Goal: Task Accomplishment & Management: Use online tool/utility

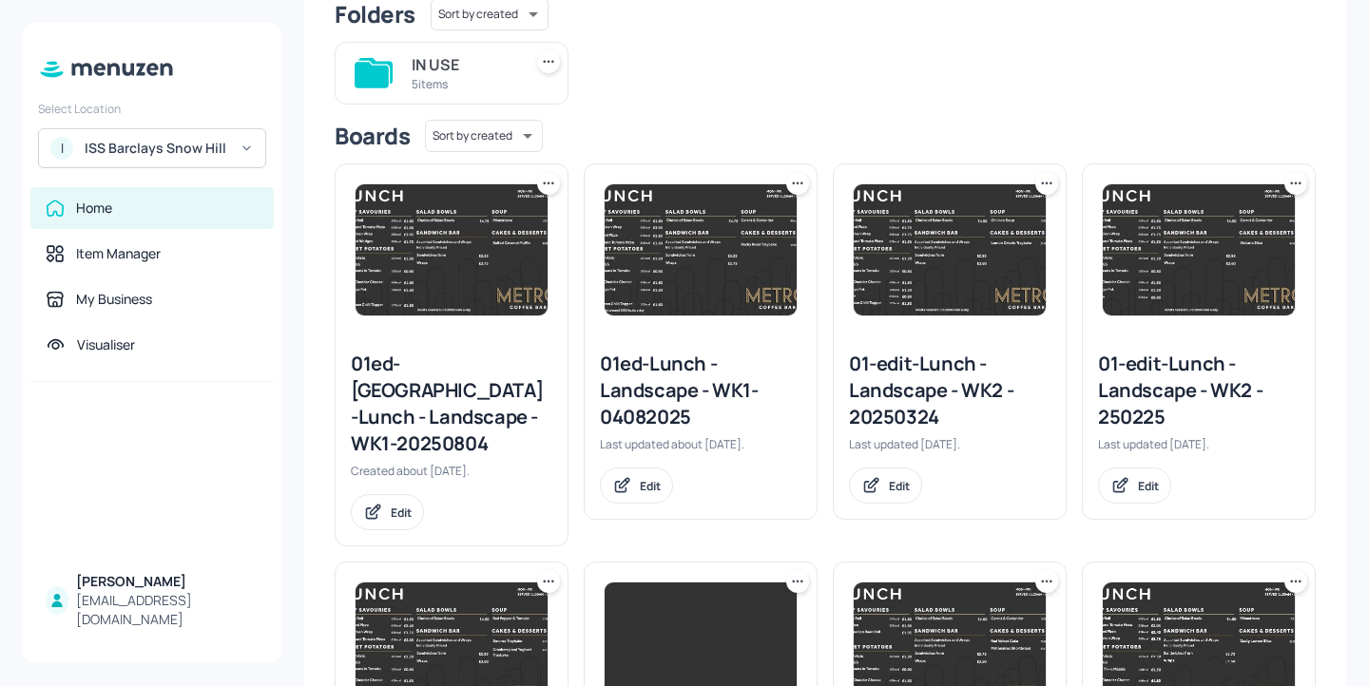
scroll to position [179, 0]
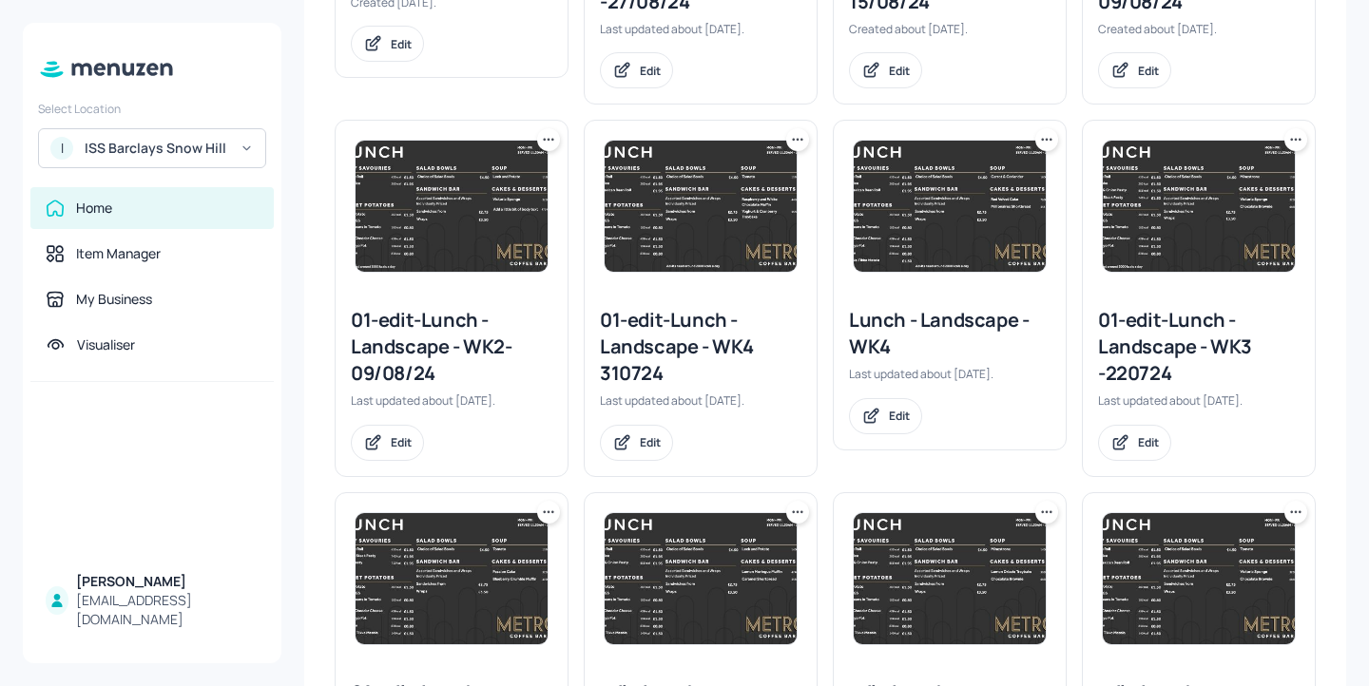
scroll to position [1964, 0]
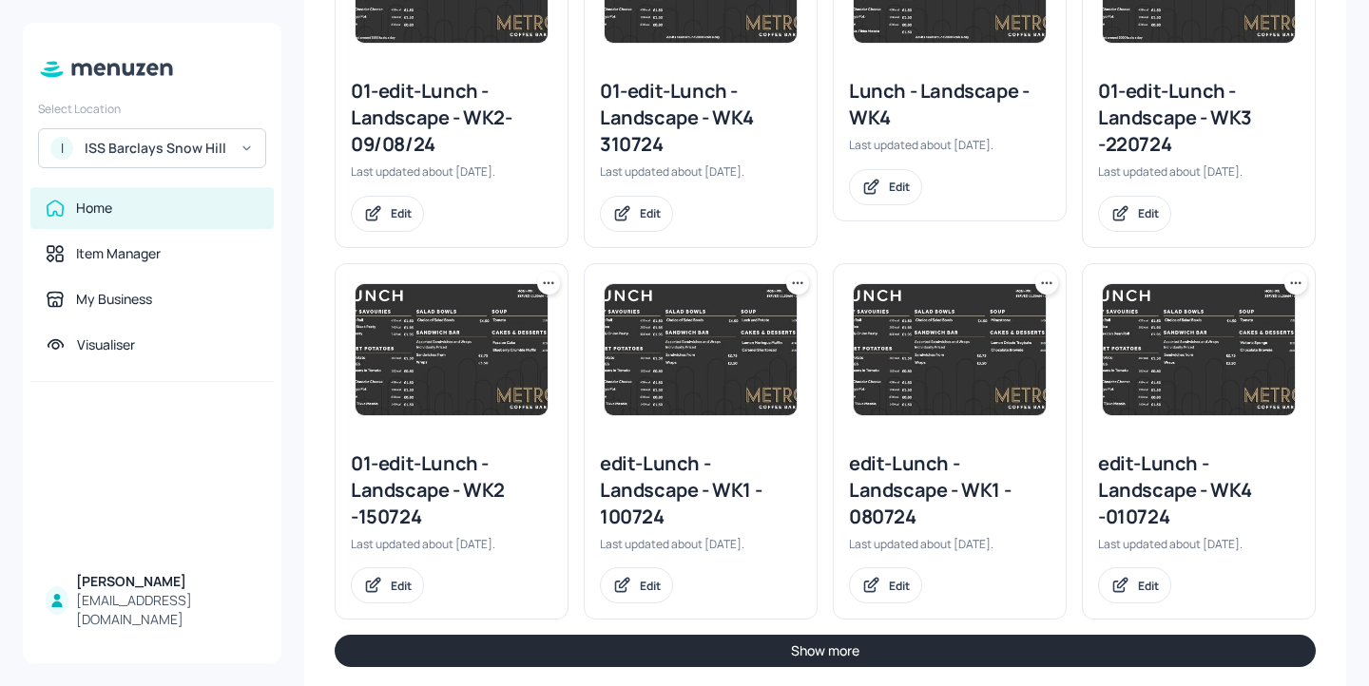
click at [956, 635] on button "Show more" at bounding box center [825, 651] width 981 height 32
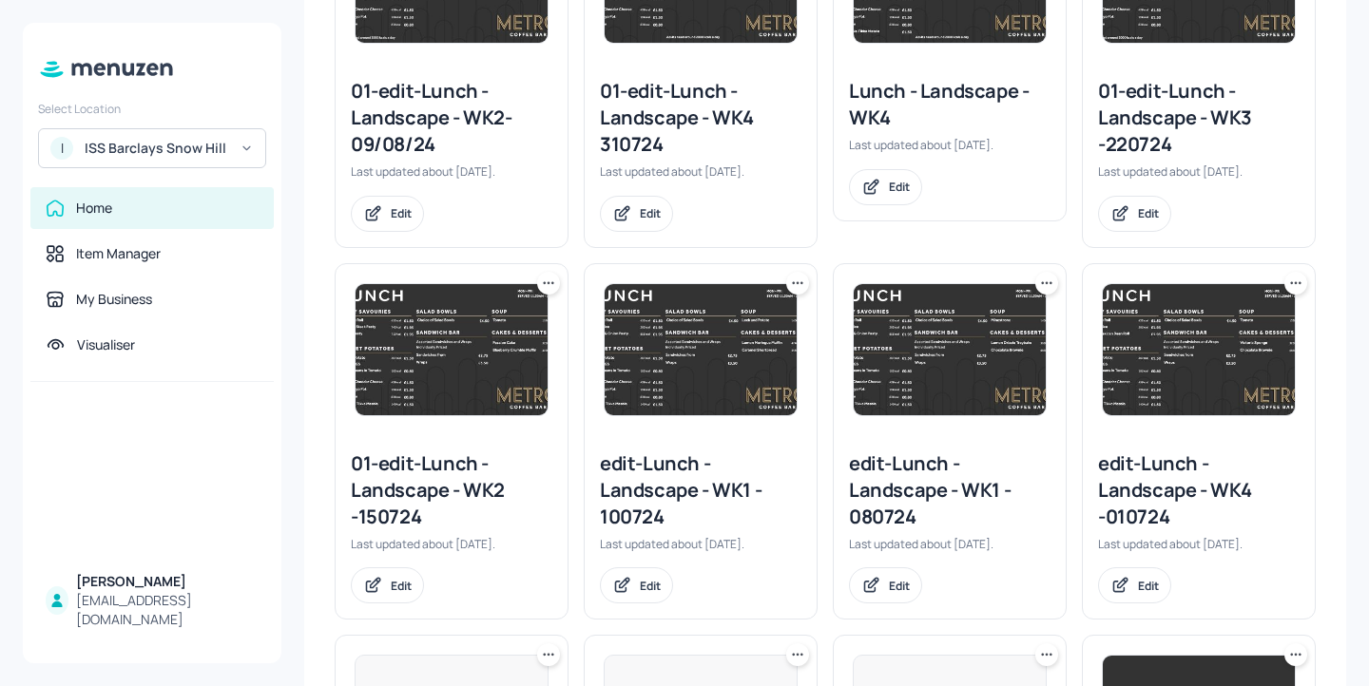
scroll to position [2979, 0]
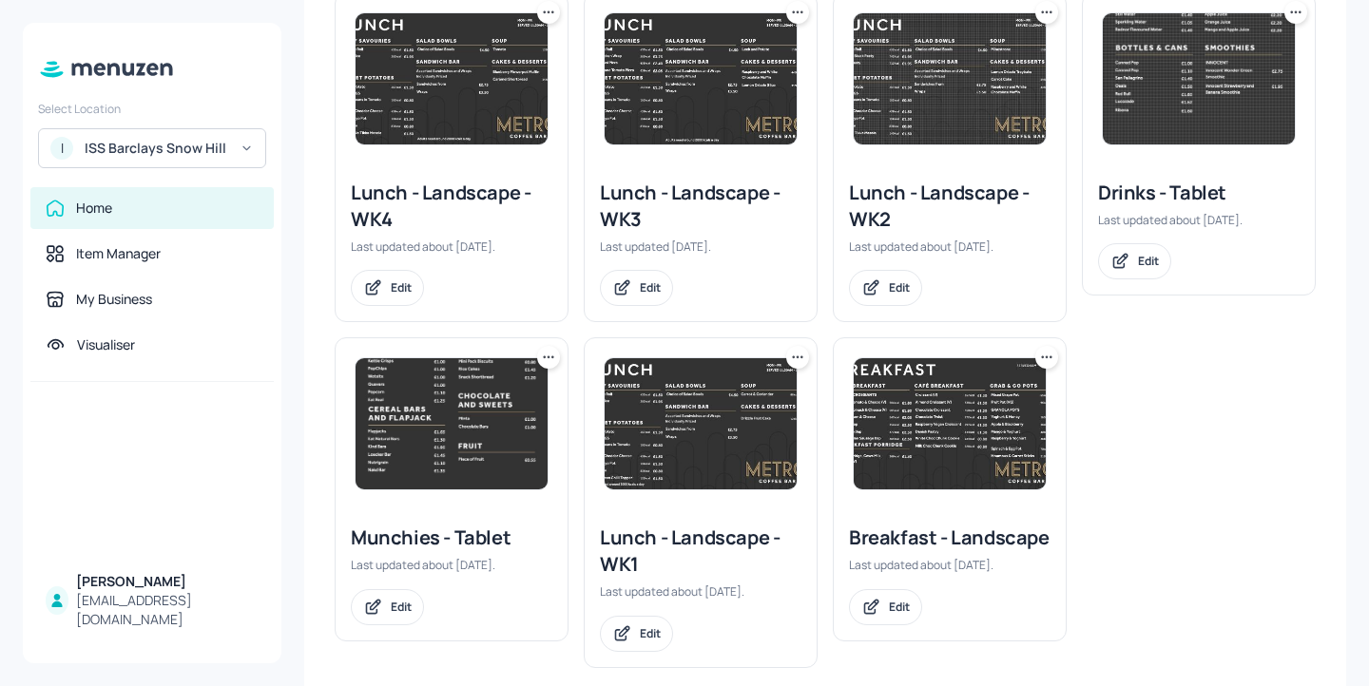
click at [762, 525] on div "Lunch - Landscape - WK1" at bounding box center [700, 551] width 201 height 53
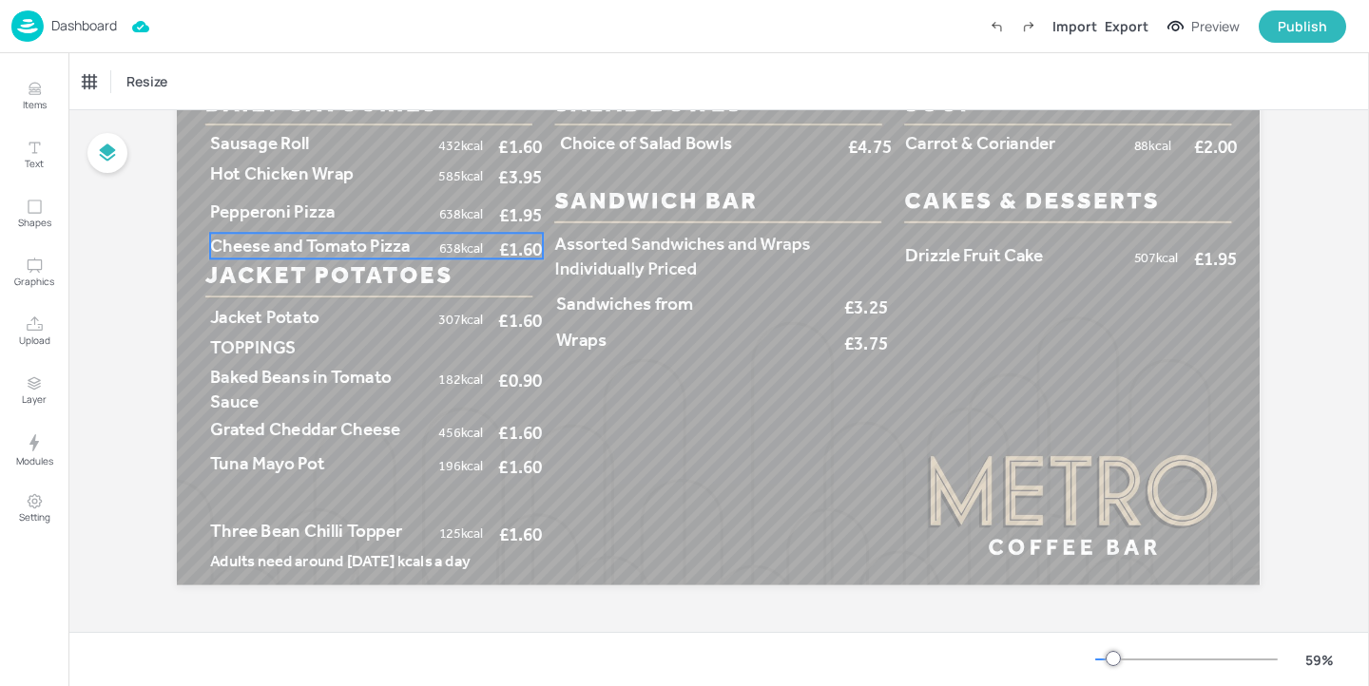
scroll to position [135, 0]
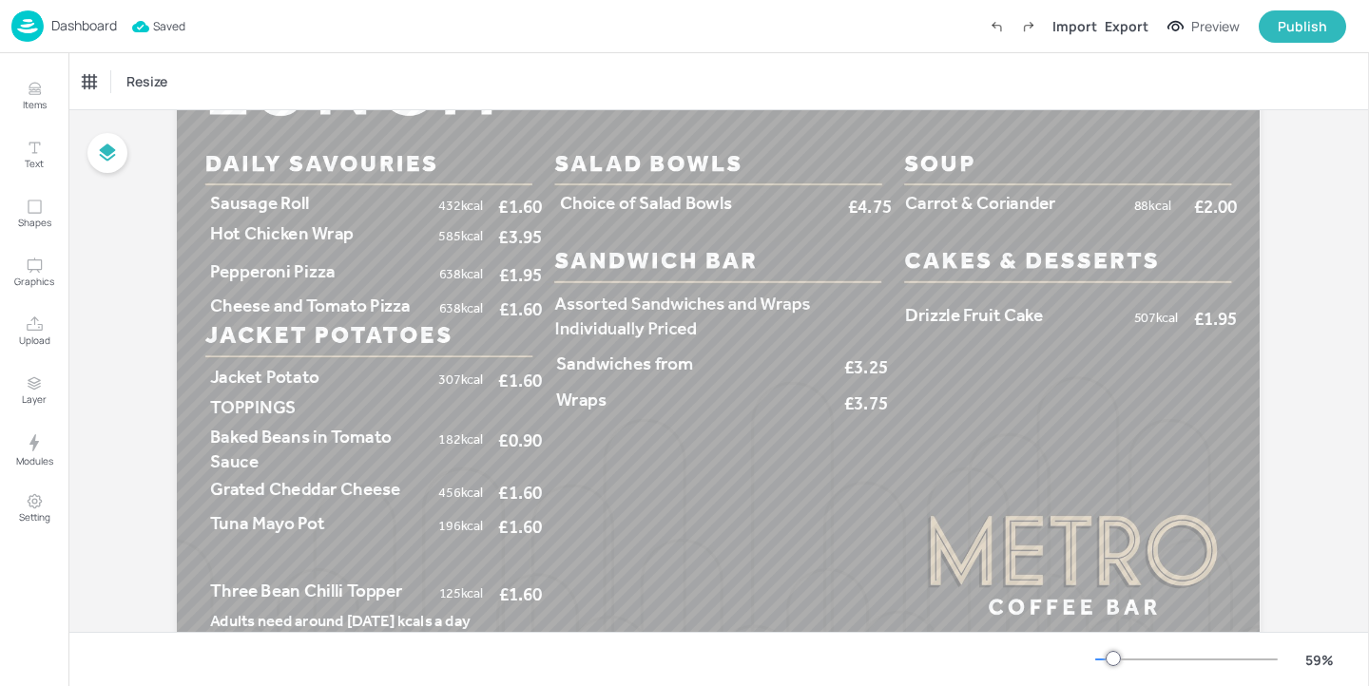
click at [140, 220] on div "Board Lunch - Landscape - WK1 Hot Chicken Wrap 585kcal £3.95 Jacket Potato 307k…" at bounding box center [718, 334] width 1189 height 718
click at [96, 27] on p "Dashboard" at bounding box center [84, 25] width 66 height 13
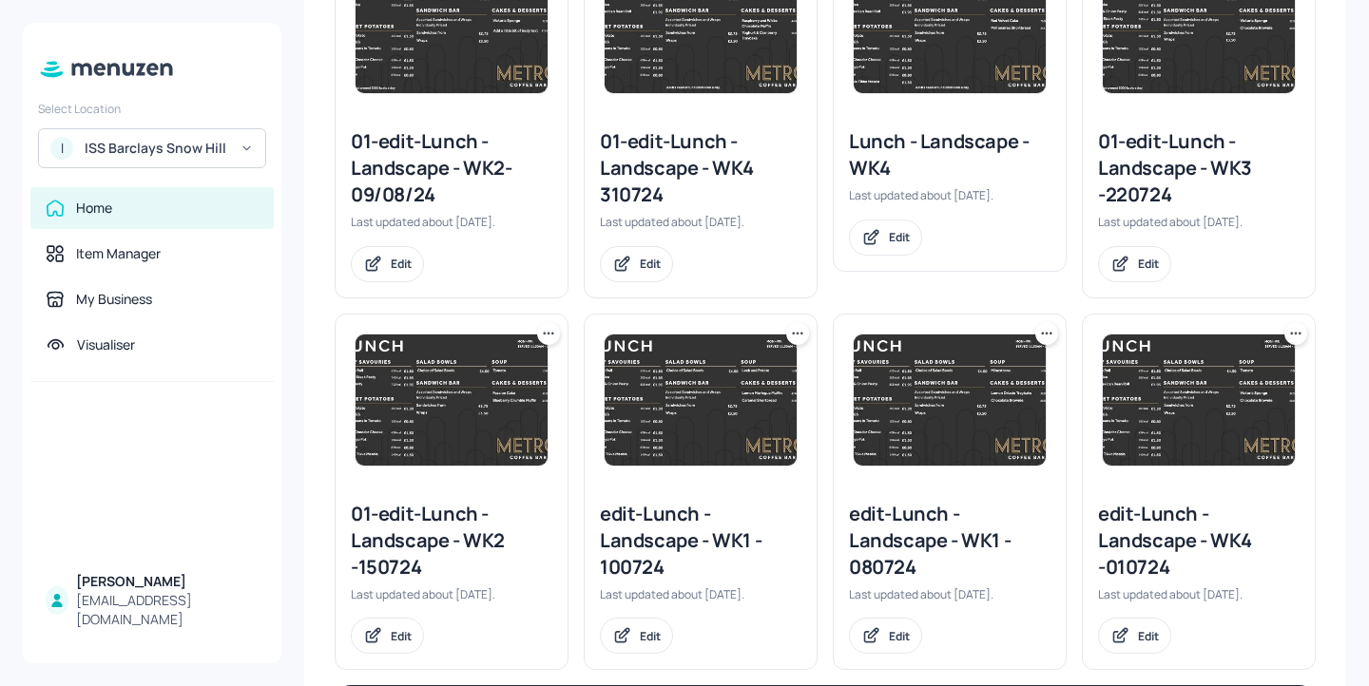
scroll to position [1937, 0]
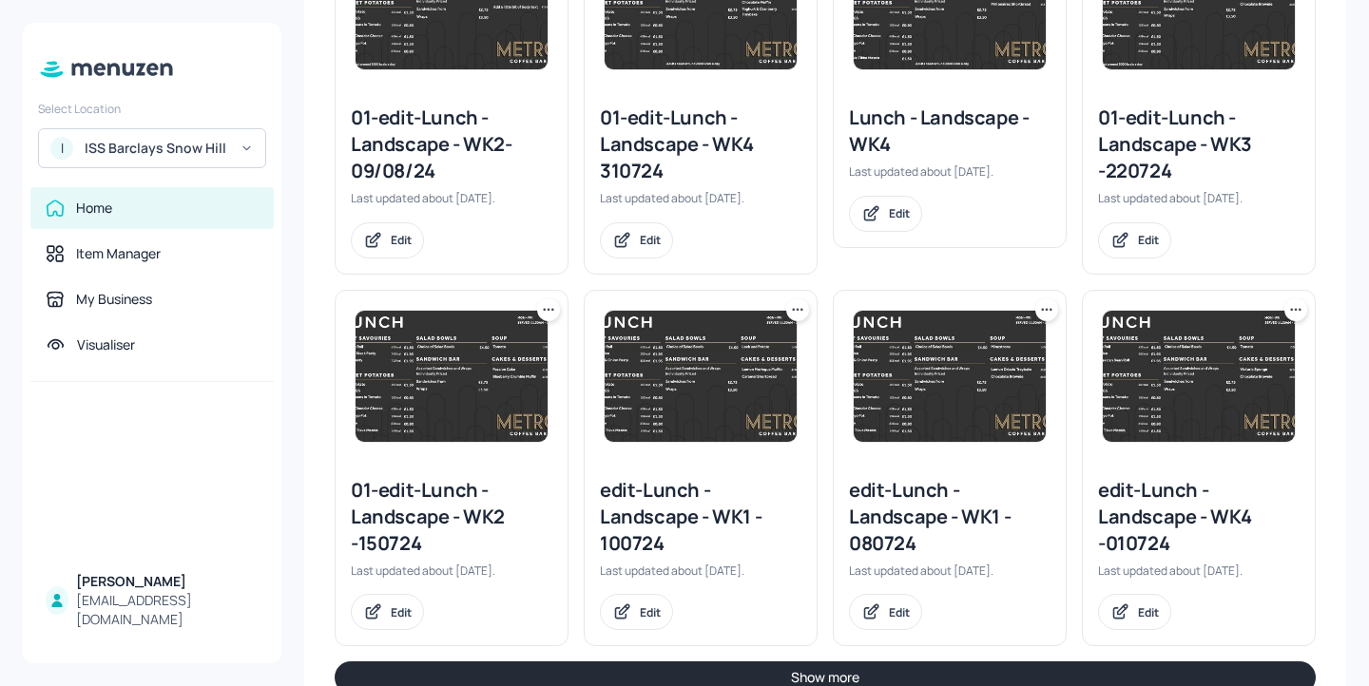
click at [846, 661] on button "Show more" at bounding box center [825, 677] width 981 height 32
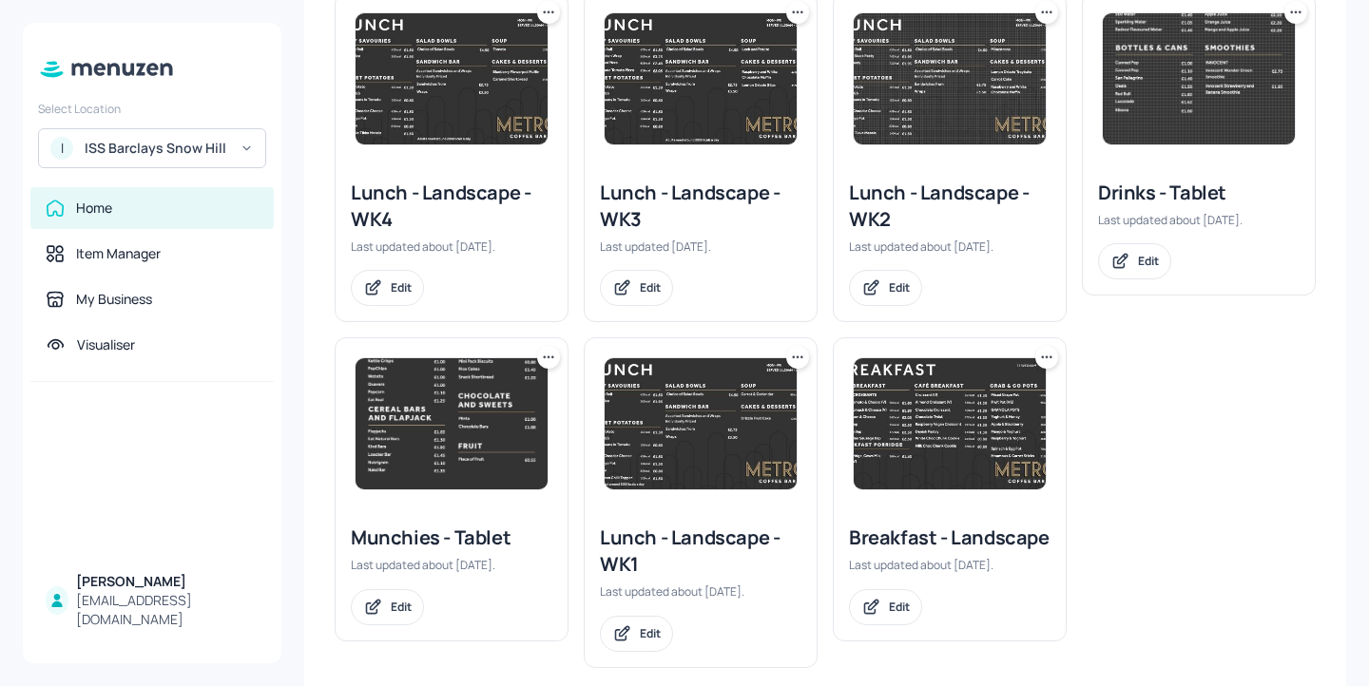
scroll to position [2979, 0]
click at [796, 348] on icon at bounding box center [797, 357] width 19 height 19
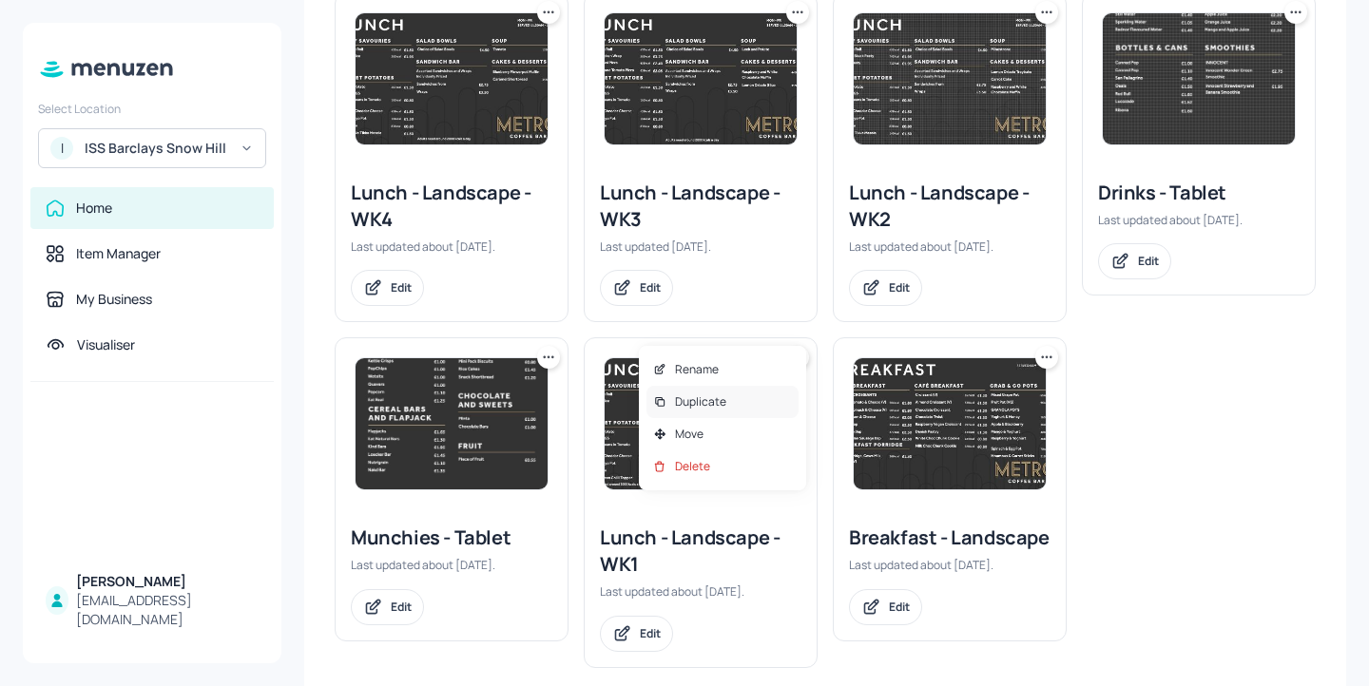
click at [756, 403] on div "Duplicate" at bounding box center [722, 402] width 152 height 32
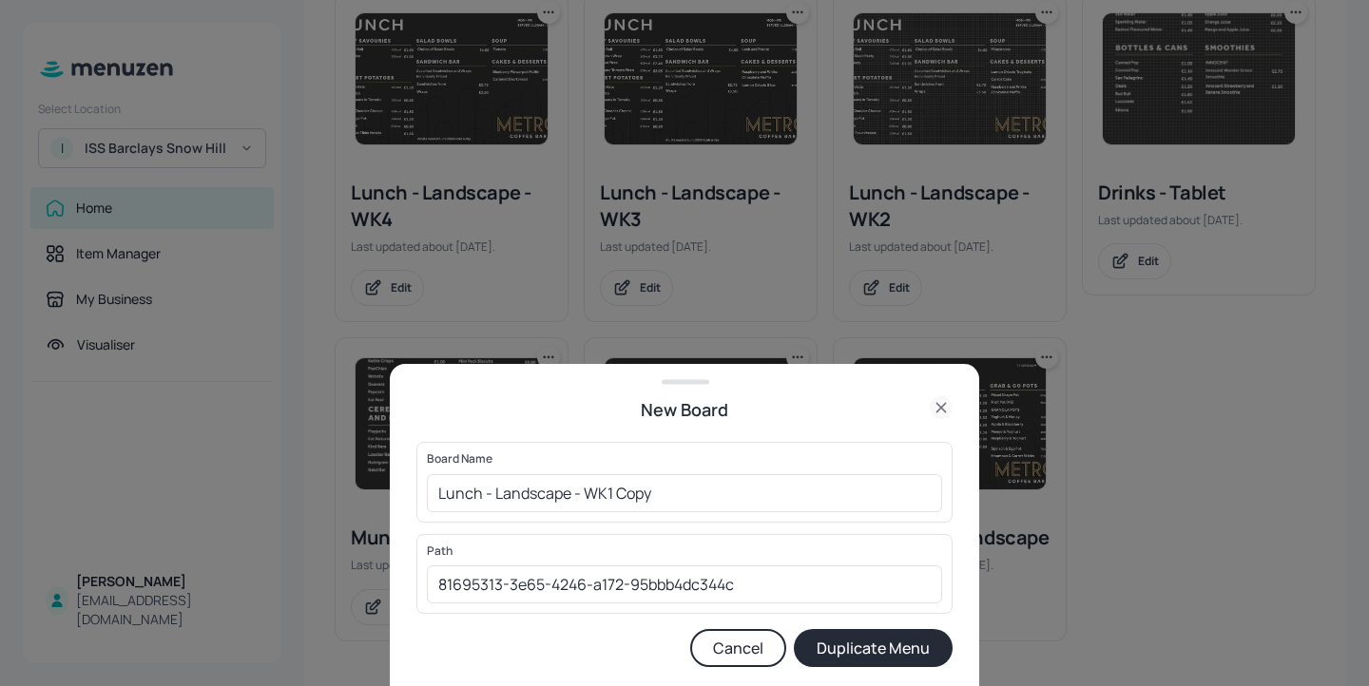
click at [946, 409] on icon at bounding box center [941, 407] width 23 height 23
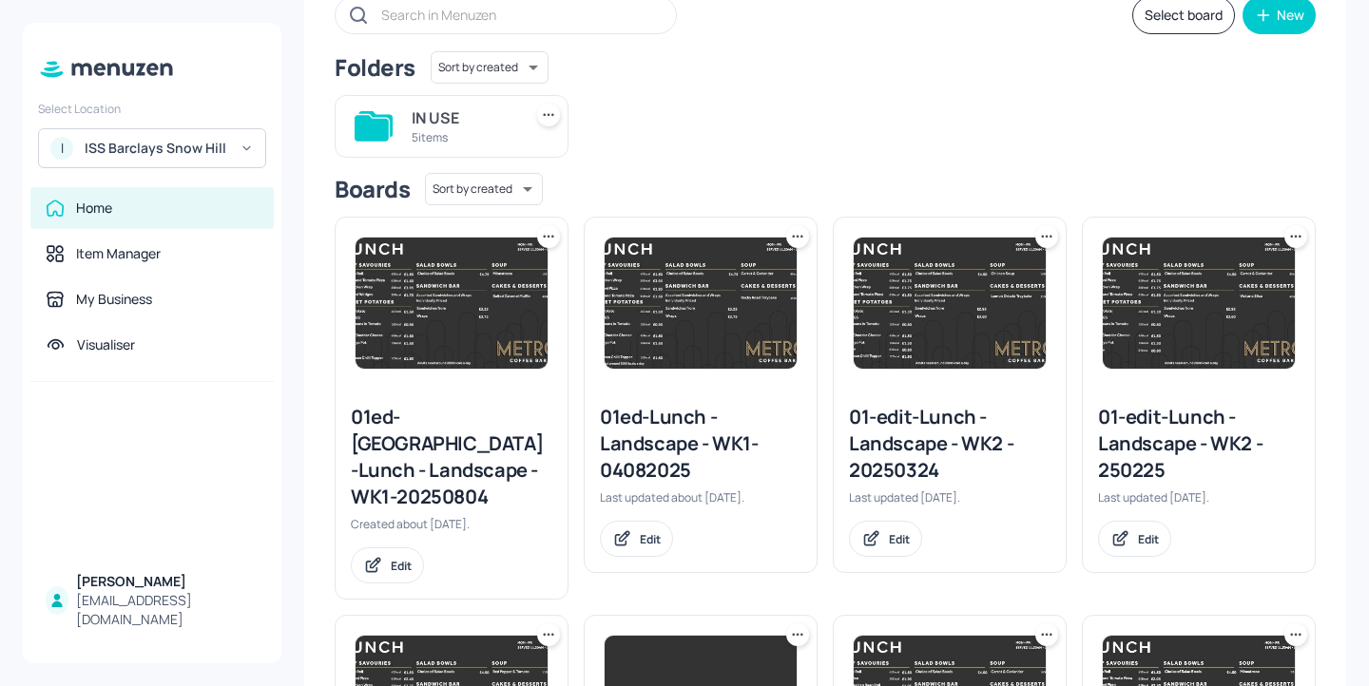
scroll to position [157, 0]
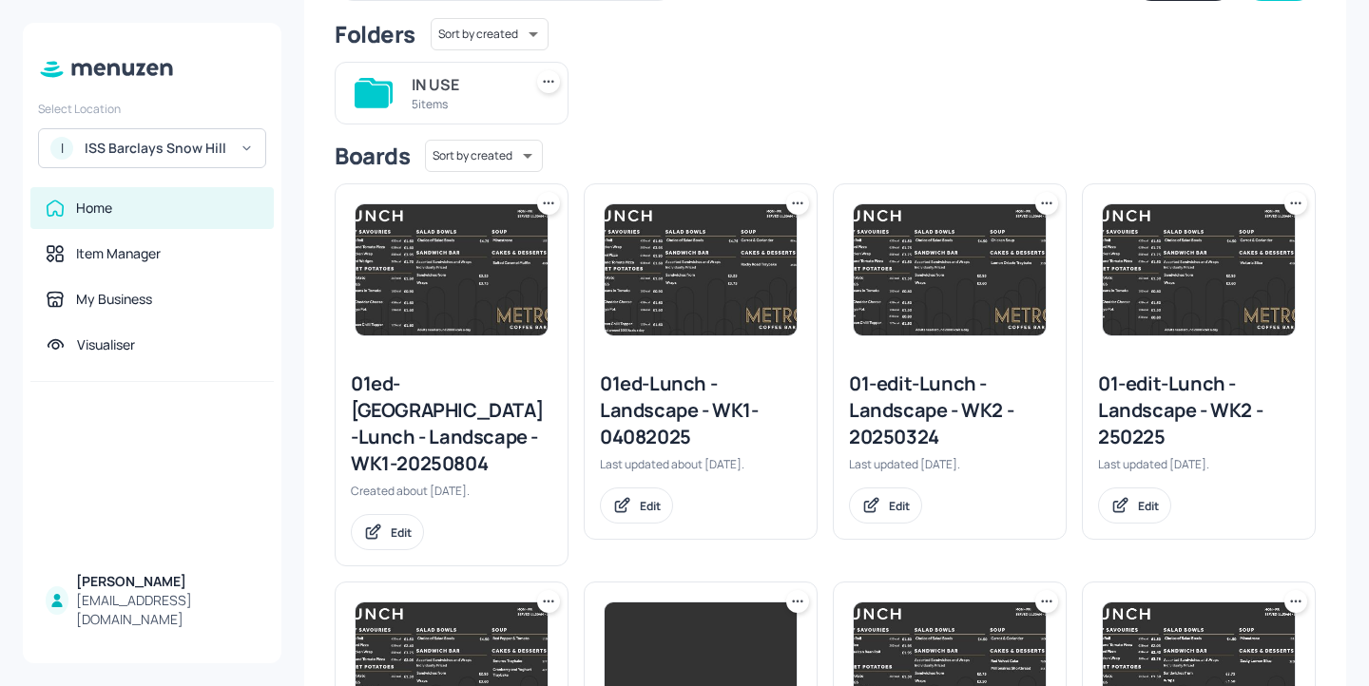
click at [450, 102] on div "5 items" at bounding box center [463, 104] width 103 height 16
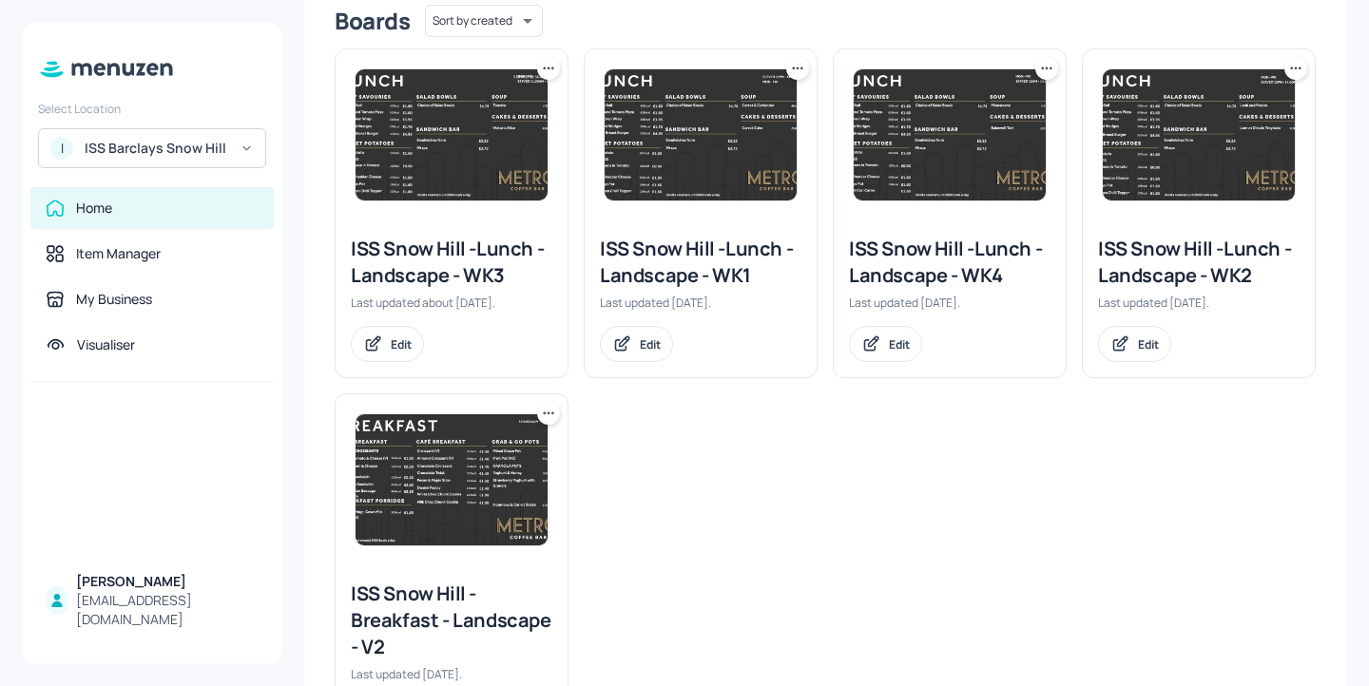
scroll to position [541, 0]
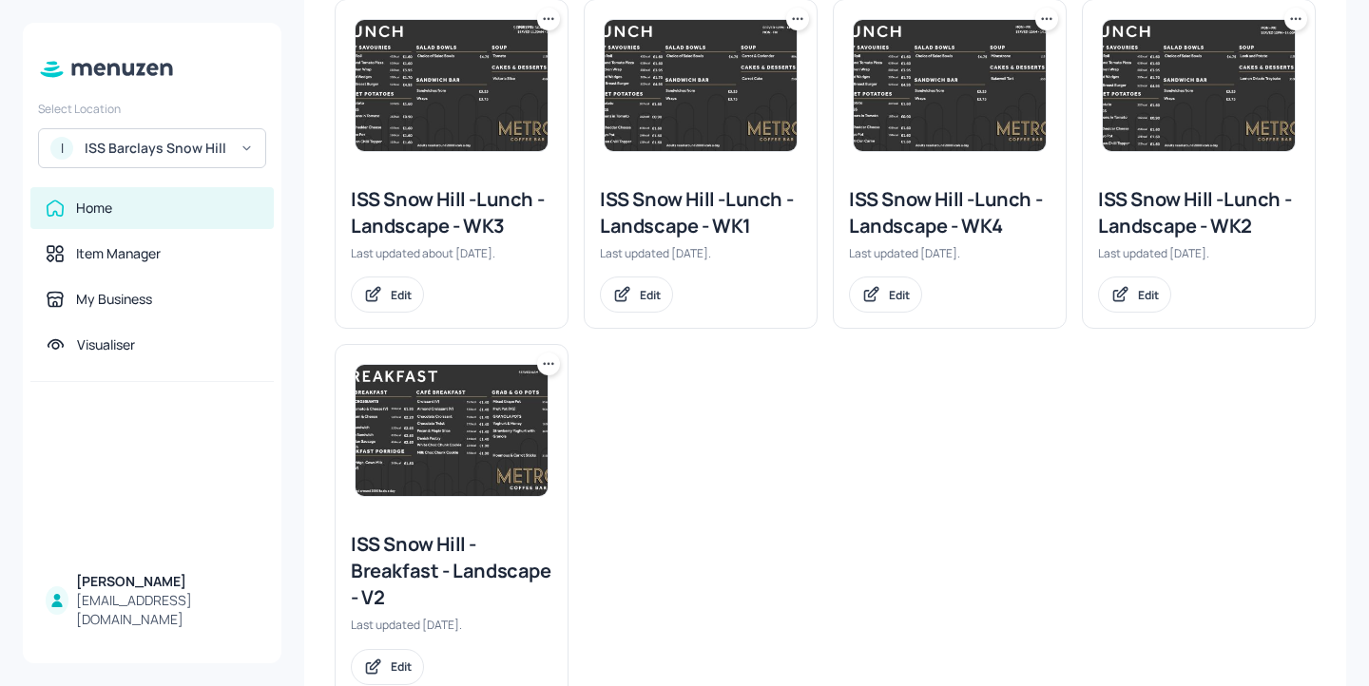
click at [796, 29] on div at bounding box center [797, 19] width 23 height 23
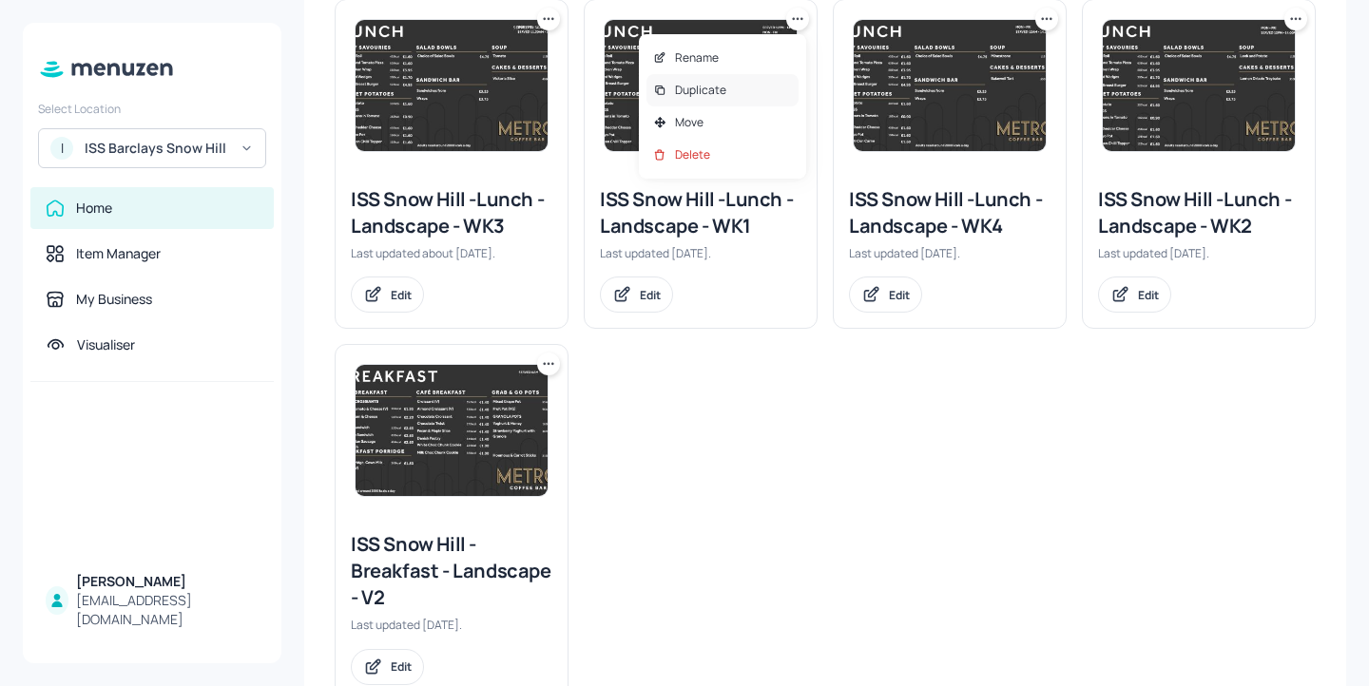
click at [758, 86] on div "Duplicate" at bounding box center [722, 90] width 152 height 32
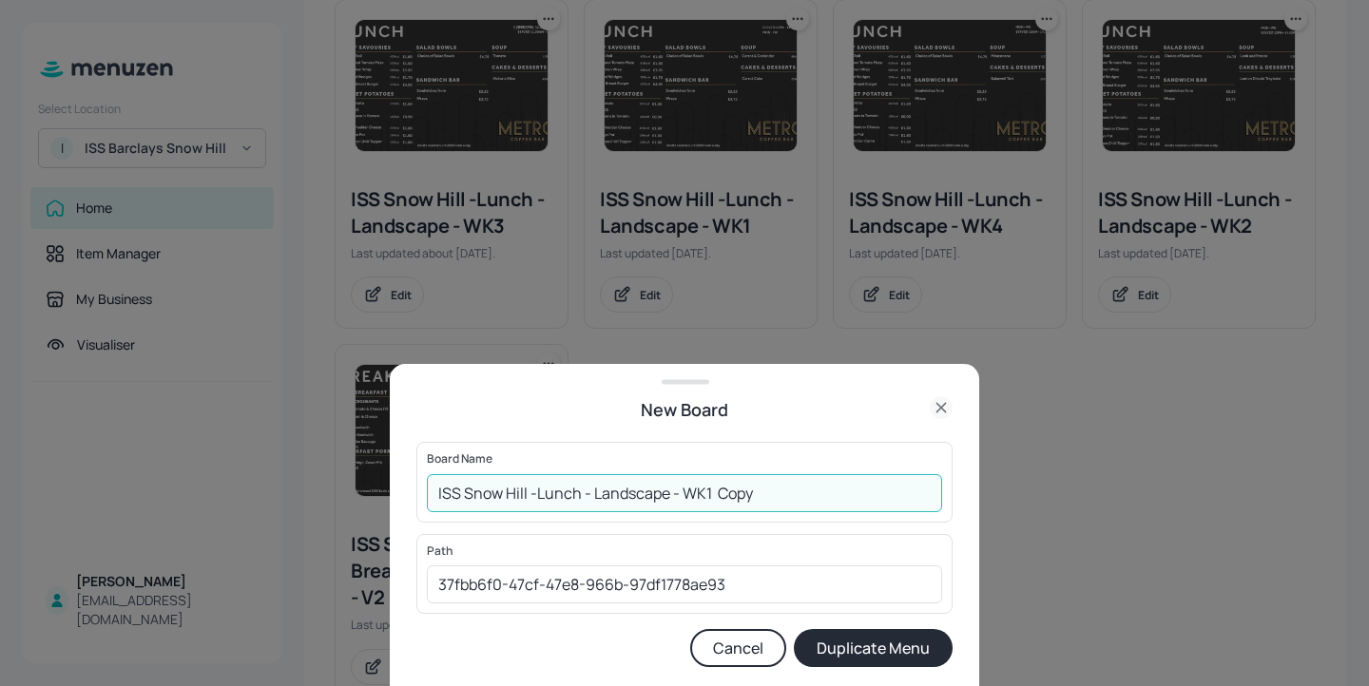
click at [434, 493] on input "ISS Snow Hill -Lunch - Landscape - WK1 Copy" at bounding box center [684, 493] width 515 height 38
drag, startPoint x: 828, startPoint y: 493, endPoint x: 749, endPoint y: 488, distance: 79.1
click at [749, 488] on input "01ed-[GEOGRAPHIC_DATA] -Lunch - Landscape - WK1 Copy" at bounding box center [684, 493] width 515 height 38
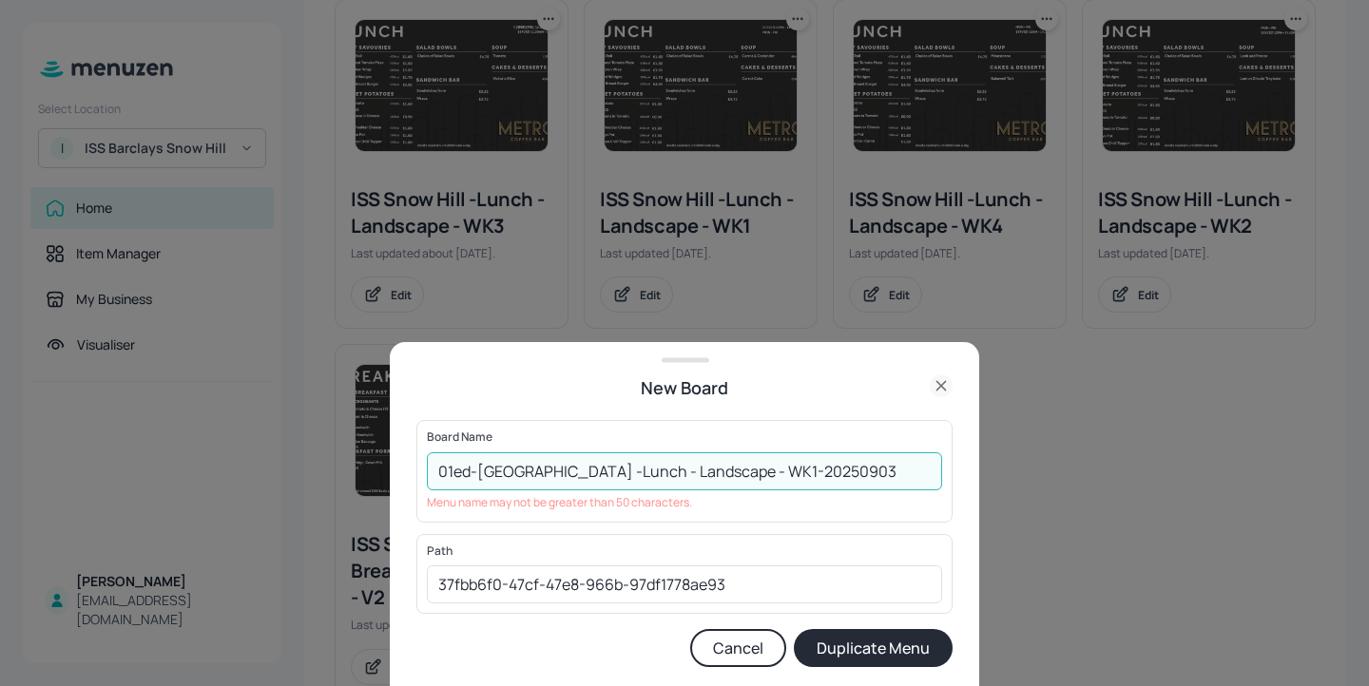
click at [628, 471] on input "01ed-[GEOGRAPHIC_DATA] -Lunch - Landscape - WK1-20250903" at bounding box center [684, 471] width 515 height 38
click at [623, 470] on input "01ed-[GEOGRAPHIC_DATA] -Lunch -Landscape - WK1-20250903" at bounding box center [684, 471] width 515 height 38
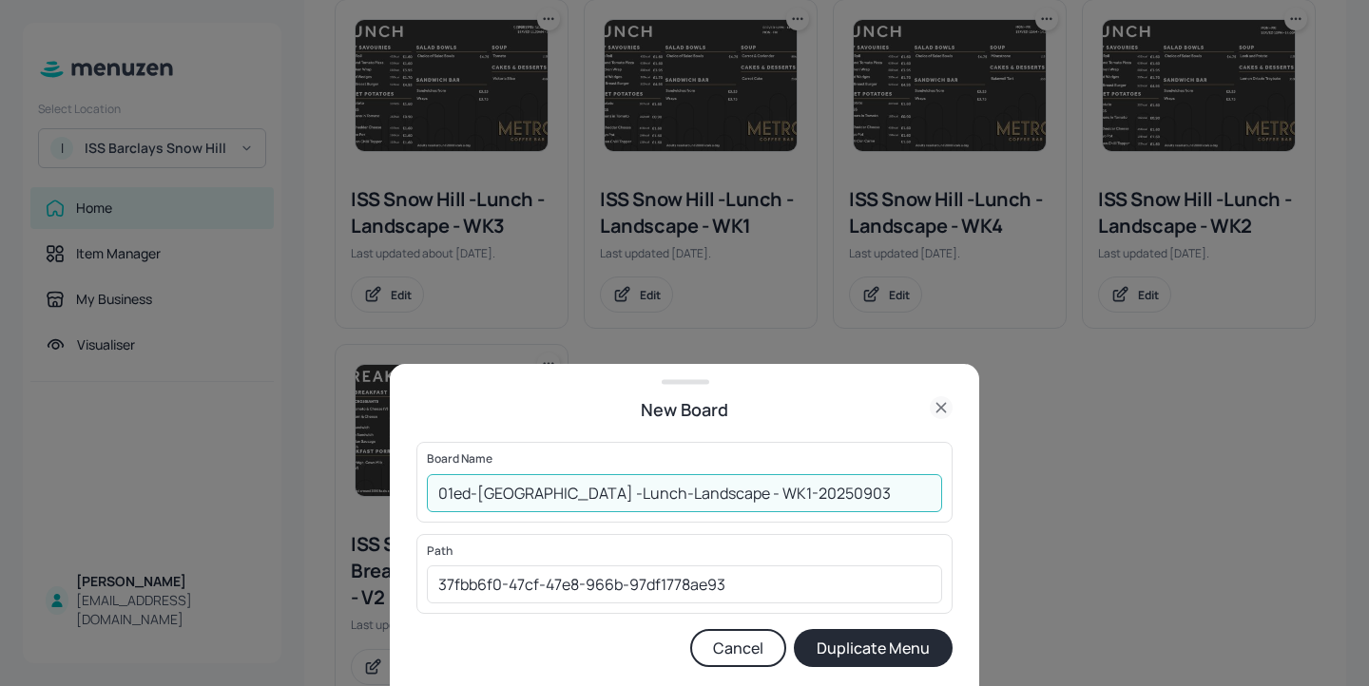
type input "01ed-[GEOGRAPHIC_DATA] -Lunch-Landscape - WK1-20250903"
click at [901, 647] on button "Duplicate Menu" at bounding box center [873, 648] width 159 height 38
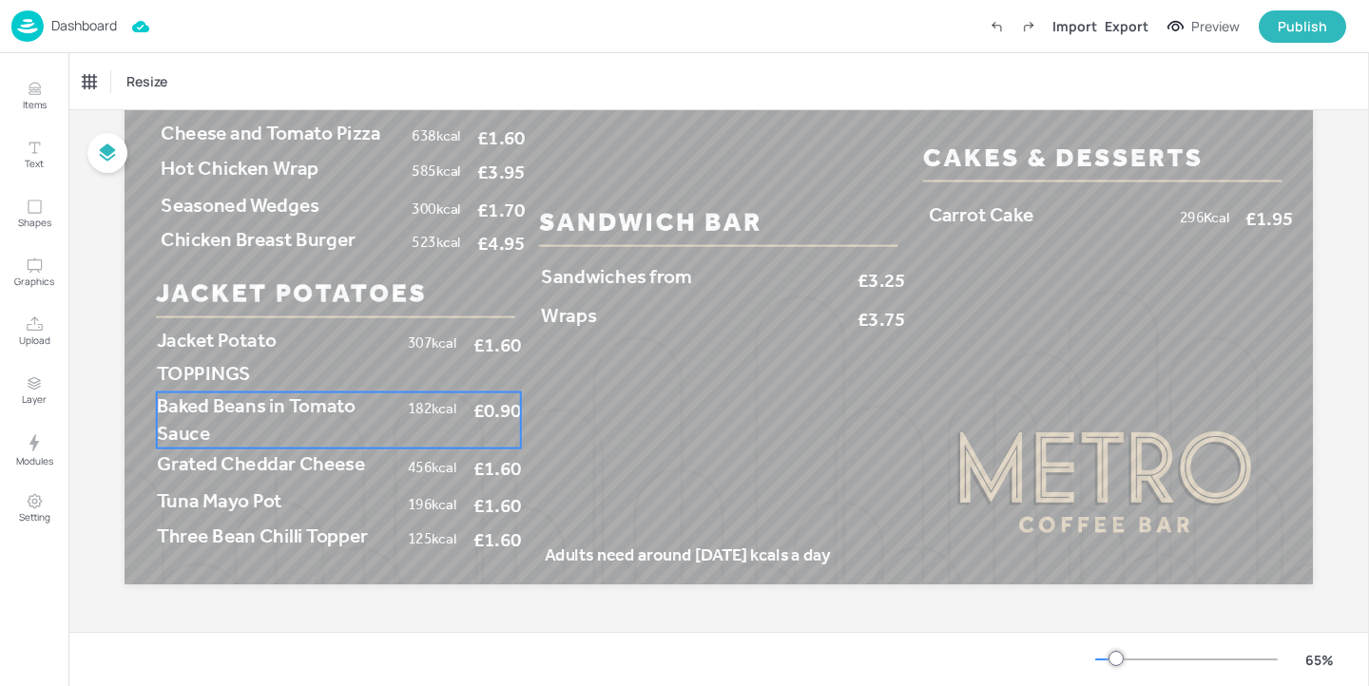
scroll to position [202, 0]
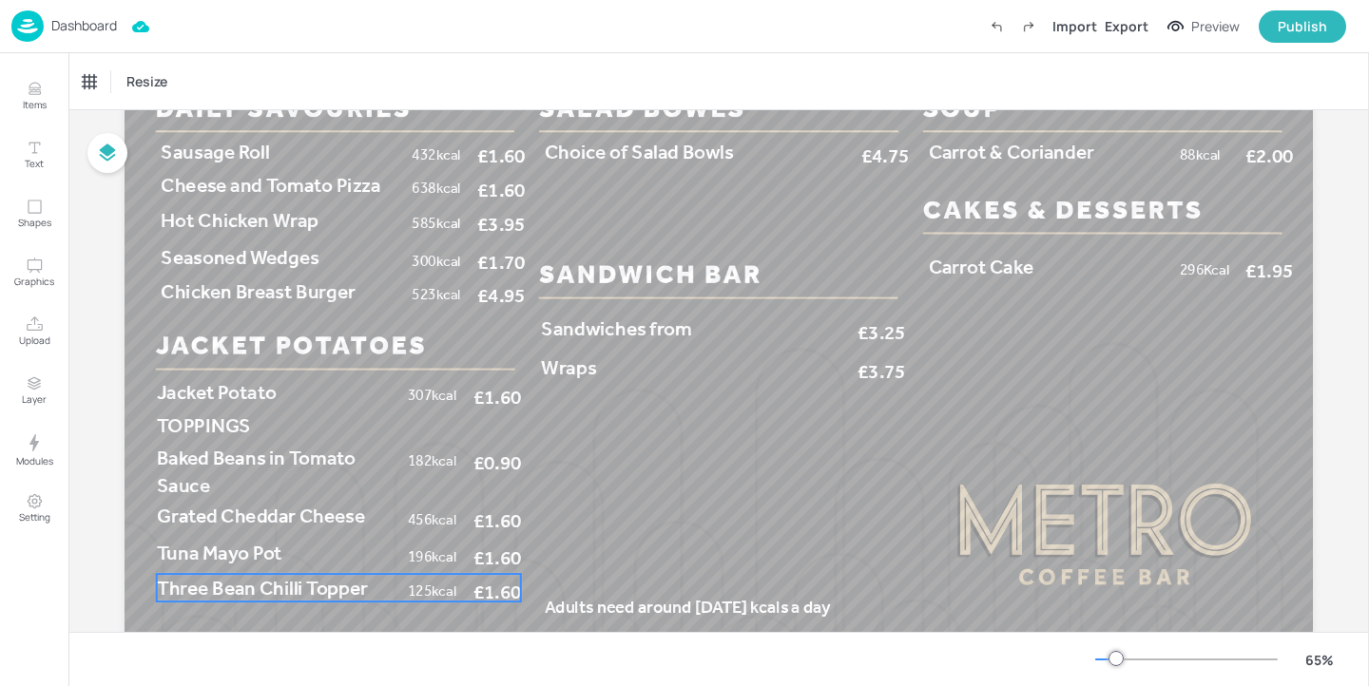
click at [315, 581] on span "Three Bean Chilli Topper" at bounding box center [262, 588] width 211 height 24
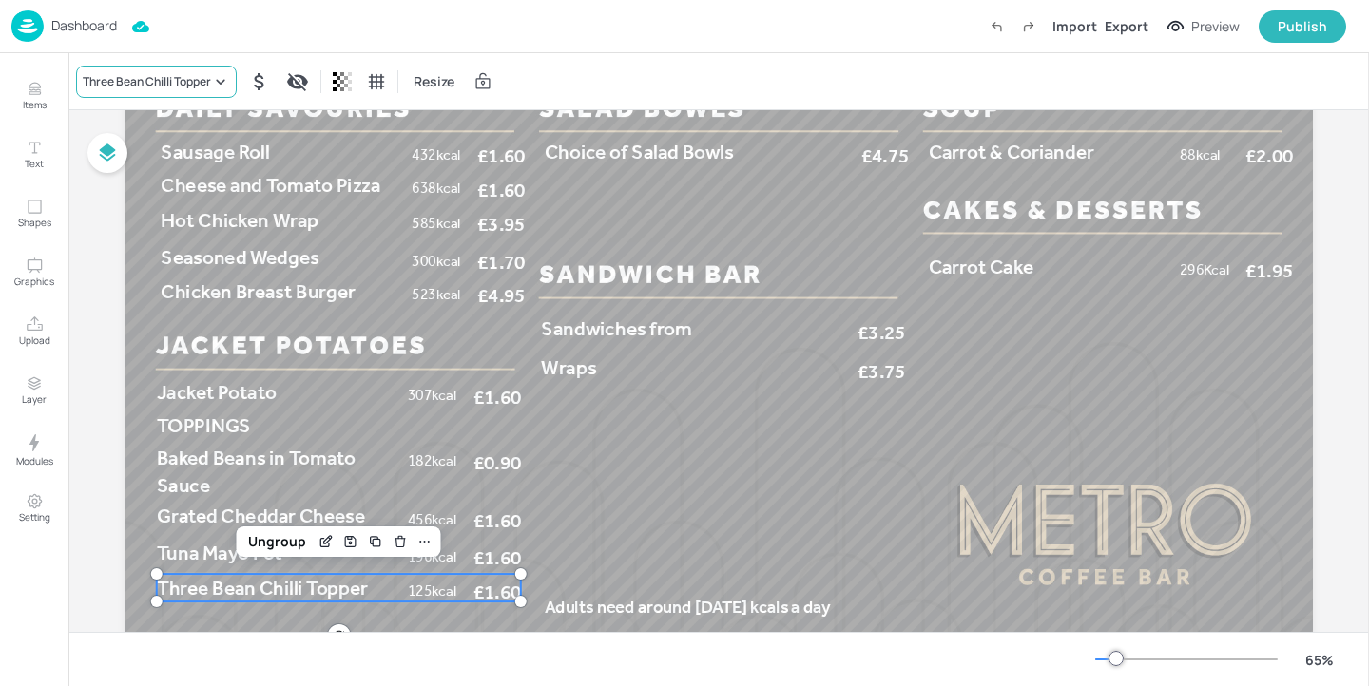
click at [158, 76] on div "Three Bean Chilli Topper" at bounding box center [147, 81] width 128 height 17
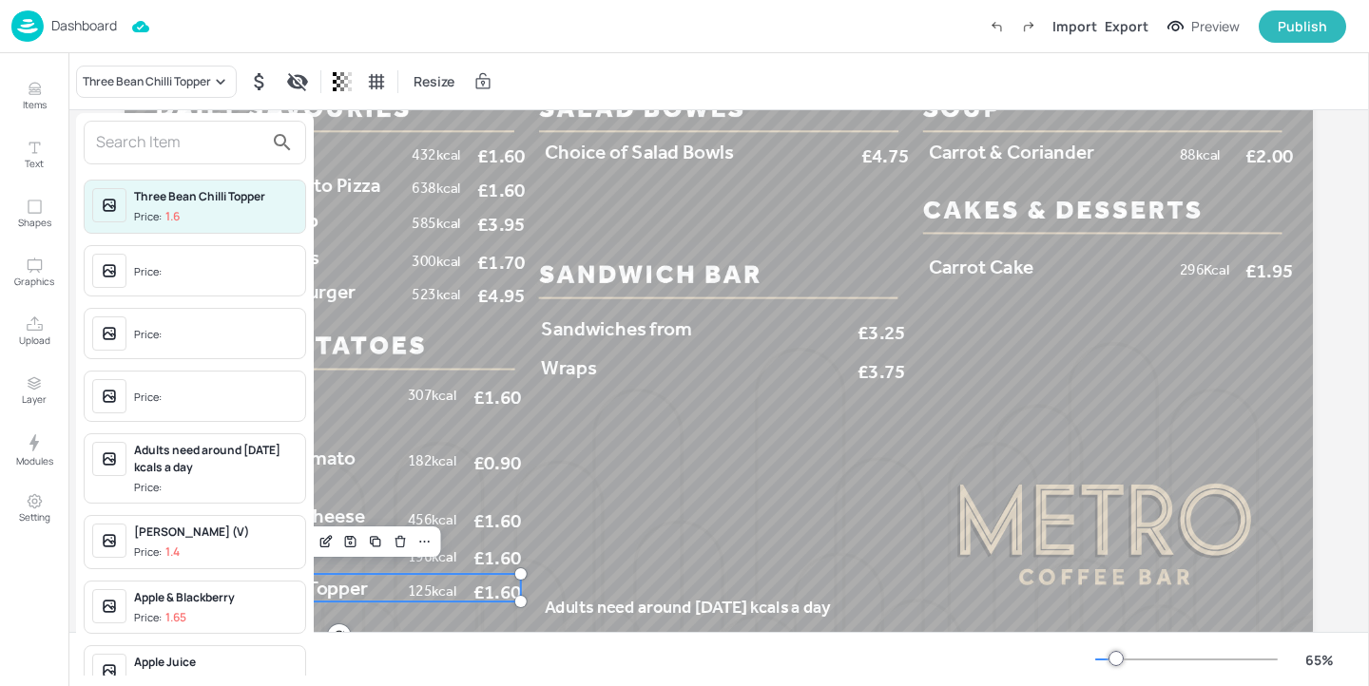
click at [140, 147] on input "text" at bounding box center [179, 142] width 167 height 30
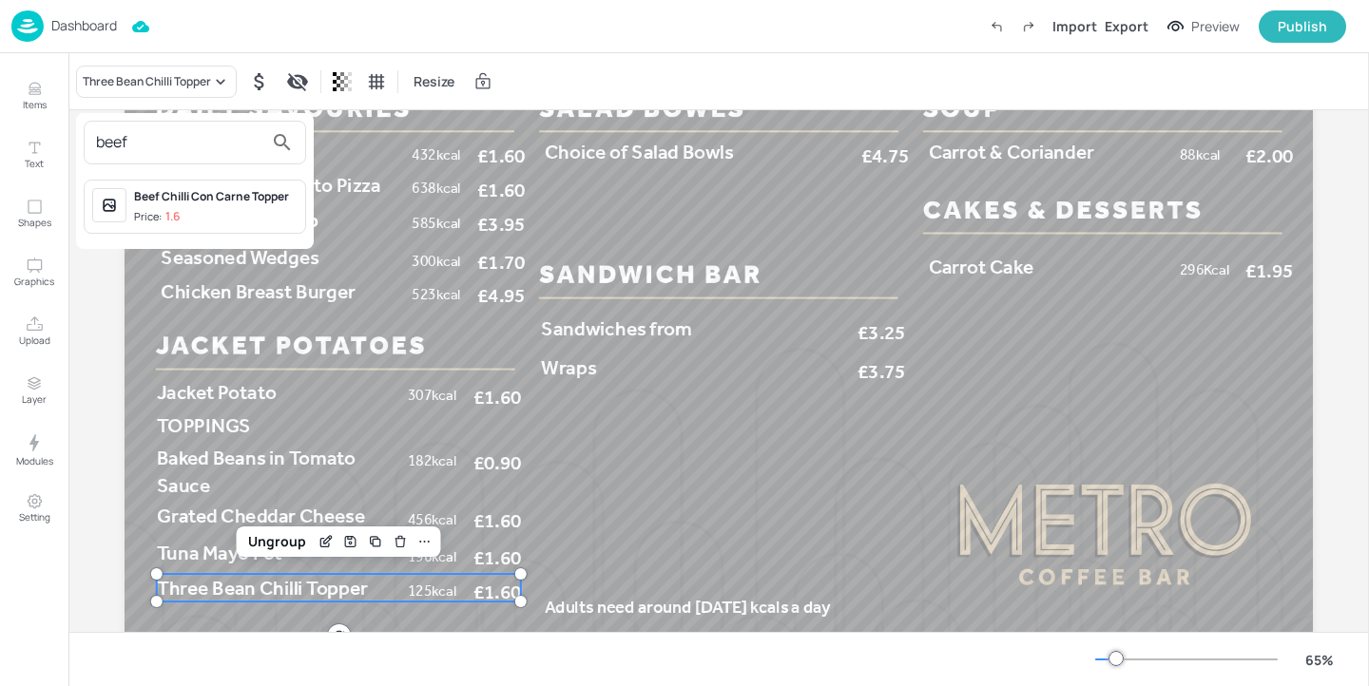
type input "beef"
click at [246, 200] on div "Beef Chilli Con Carne Topper" at bounding box center [215, 196] width 163 height 17
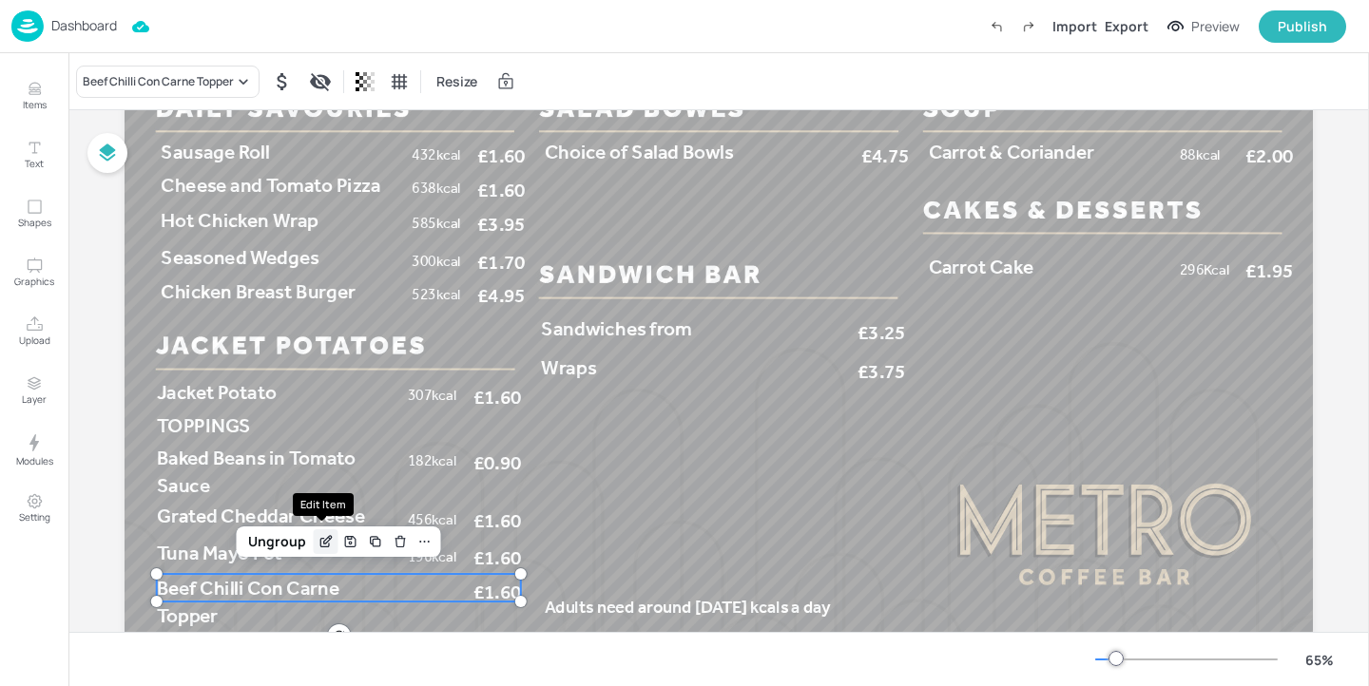
click at [327, 542] on icon "Edit Item" at bounding box center [325, 541] width 16 height 15
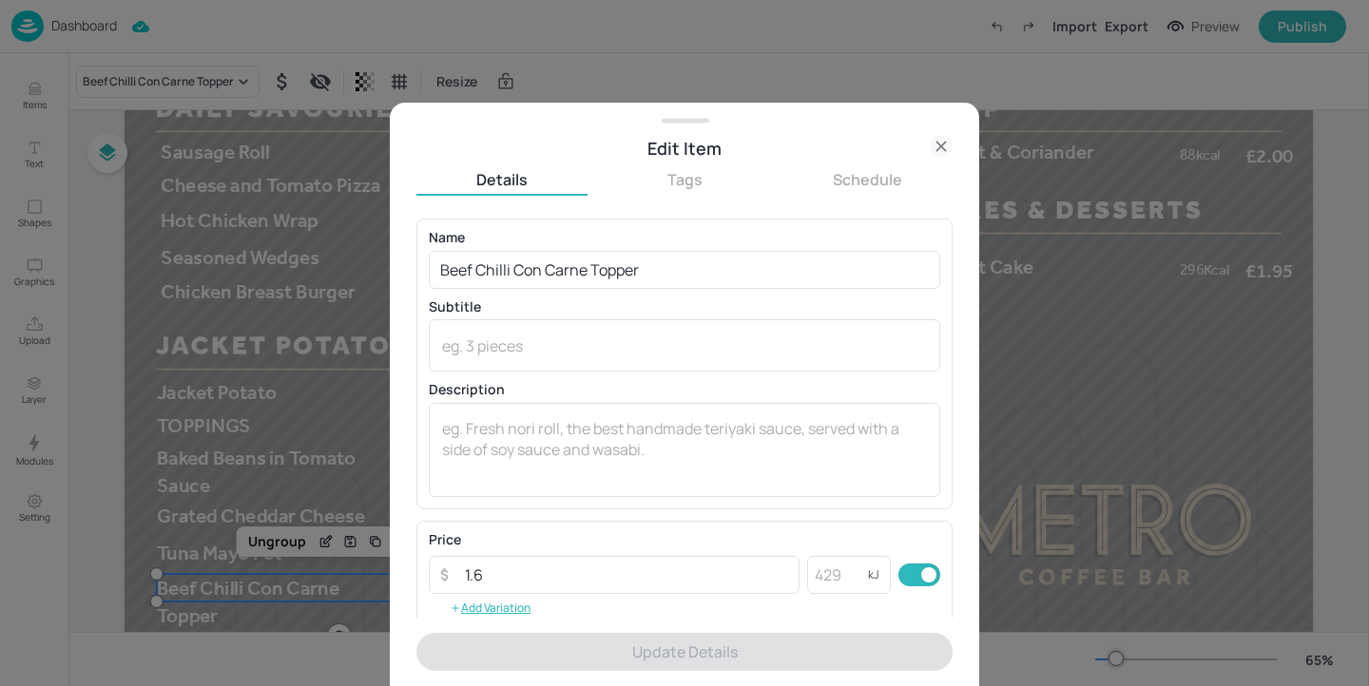
click at [947, 153] on icon at bounding box center [941, 146] width 23 height 23
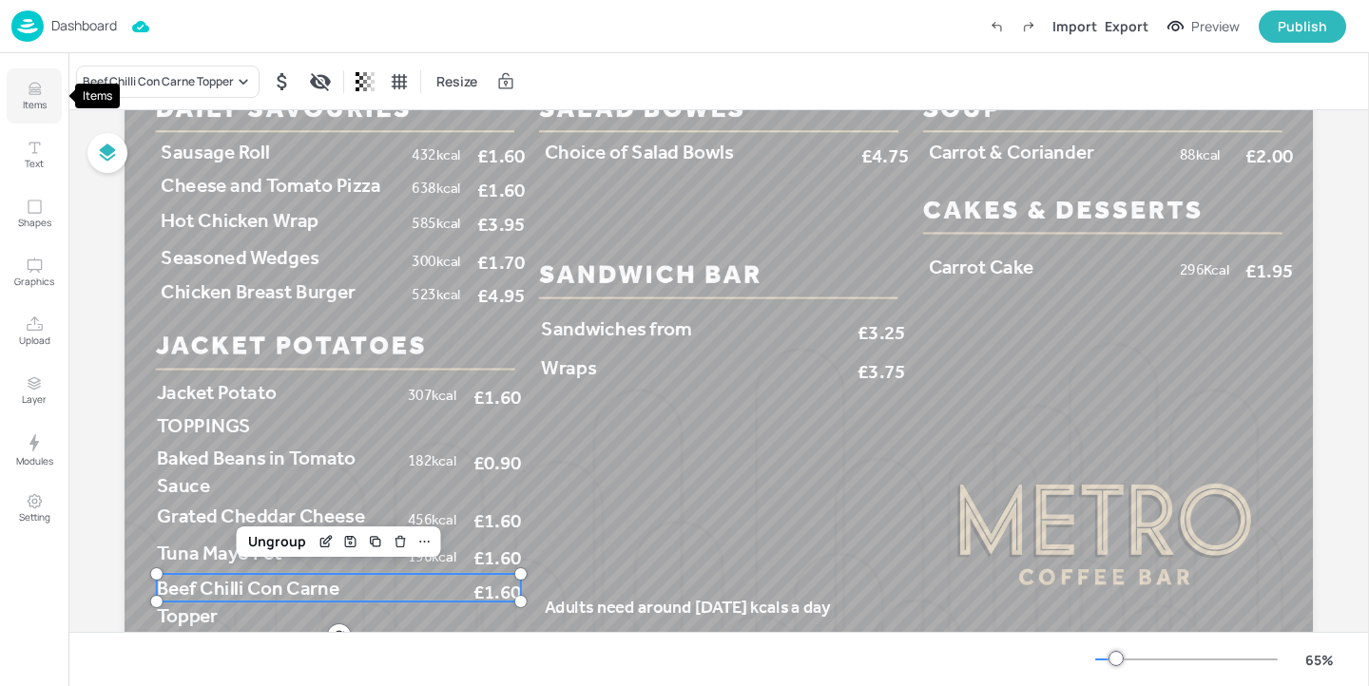
click at [48, 100] on button "Items" at bounding box center [34, 95] width 55 height 55
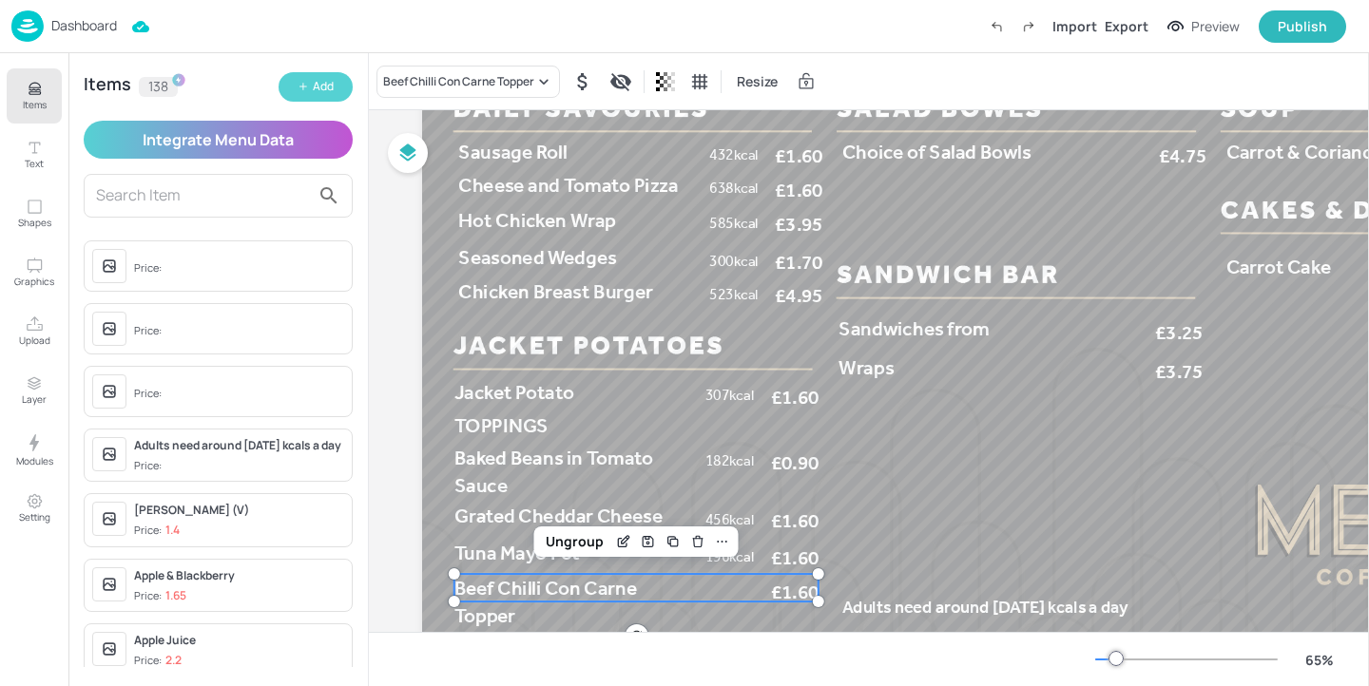
click at [318, 81] on div "Add" at bounding box center [323, 87] width 21 height 18
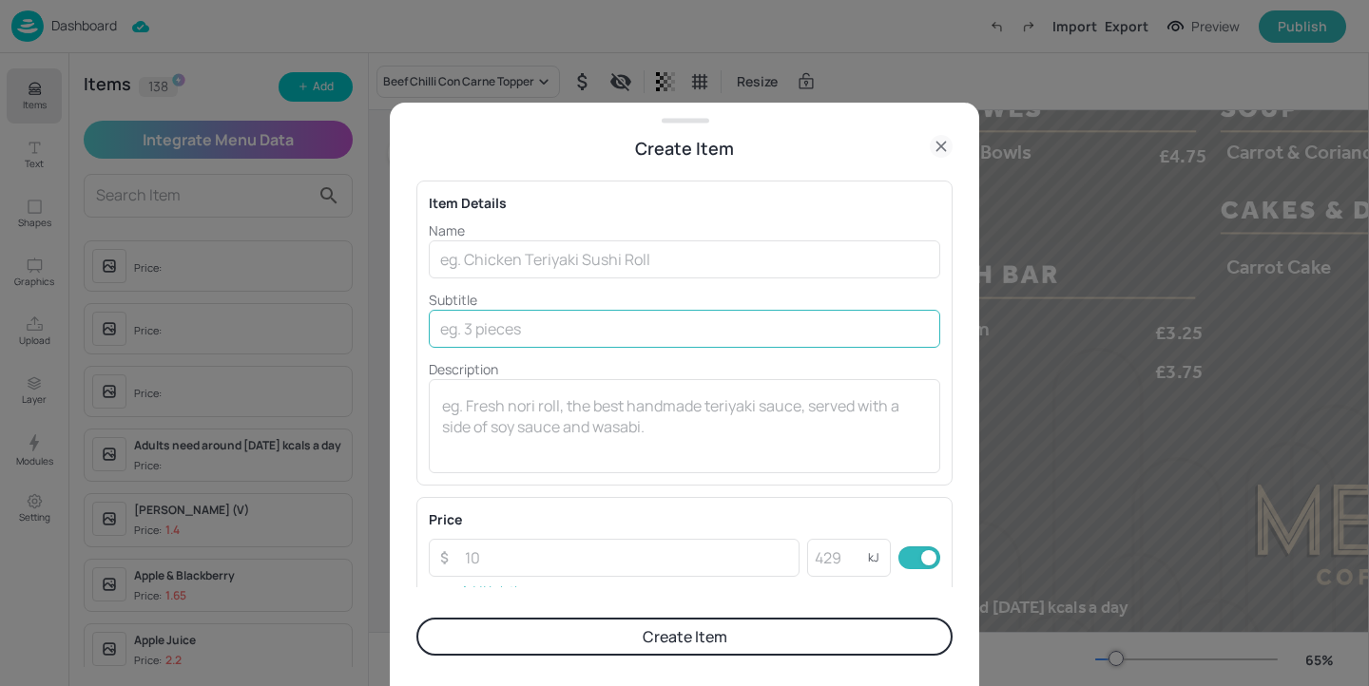
click at [538, 323] on input "text" at bounding box center [684, 329] width 511 height 38
paste input "298 cal"
type input "29"
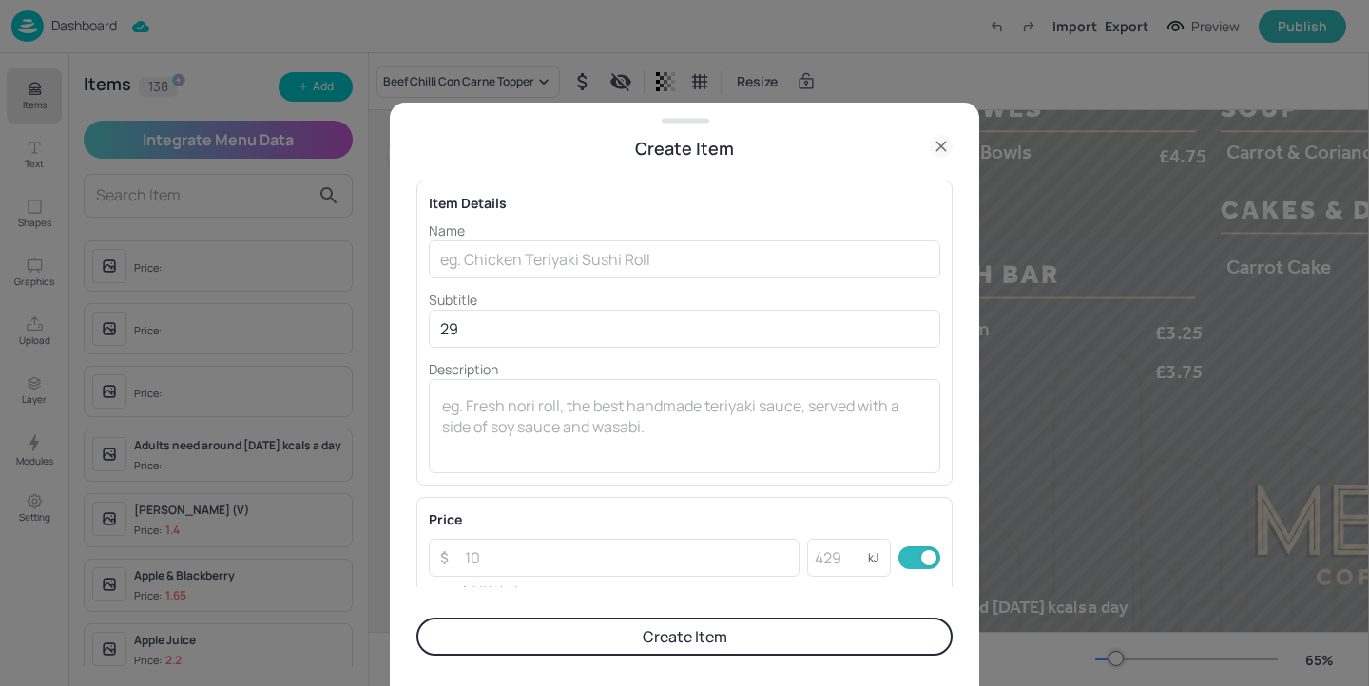
click at [957, 147] on div "Create Item" at bounding box center [684, 148] width 589 height 27
click at [946, 147] on icon at bounding box center [941, 146] width 23 height 23
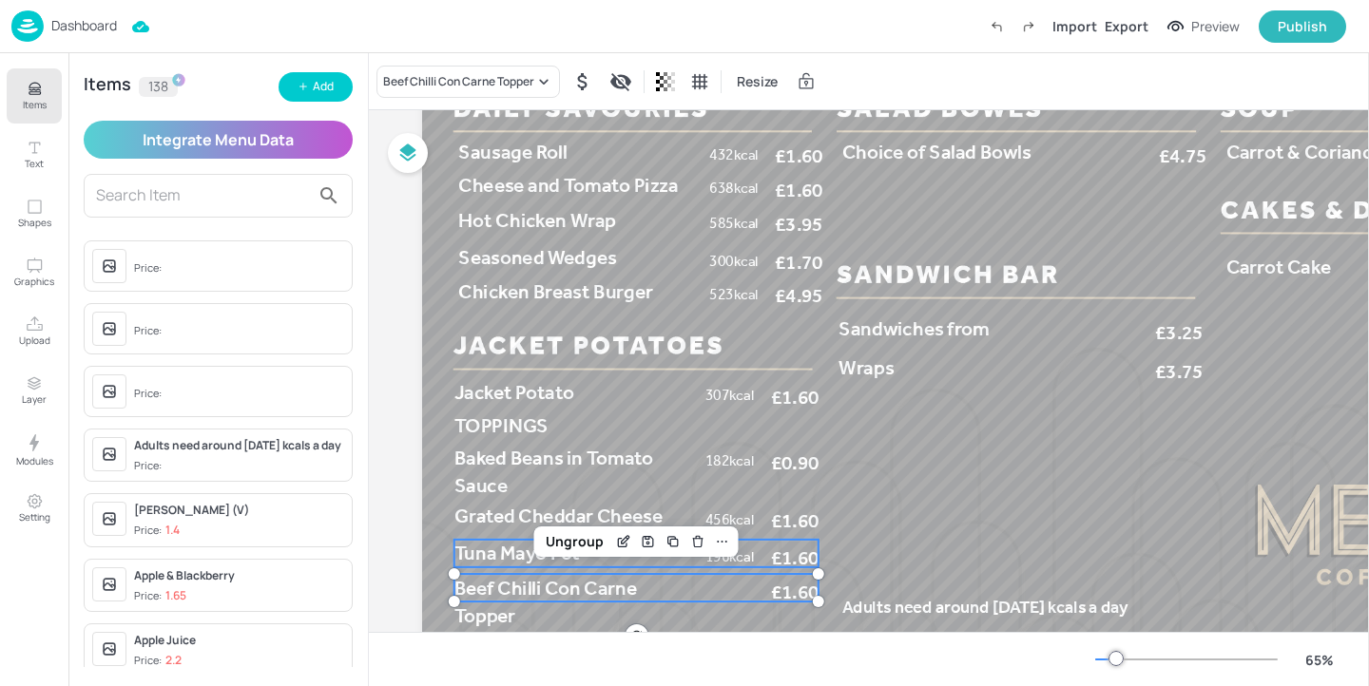
click at [771, 557] on span "£1.60" at bounding box center [795, 557] width 48 height 20
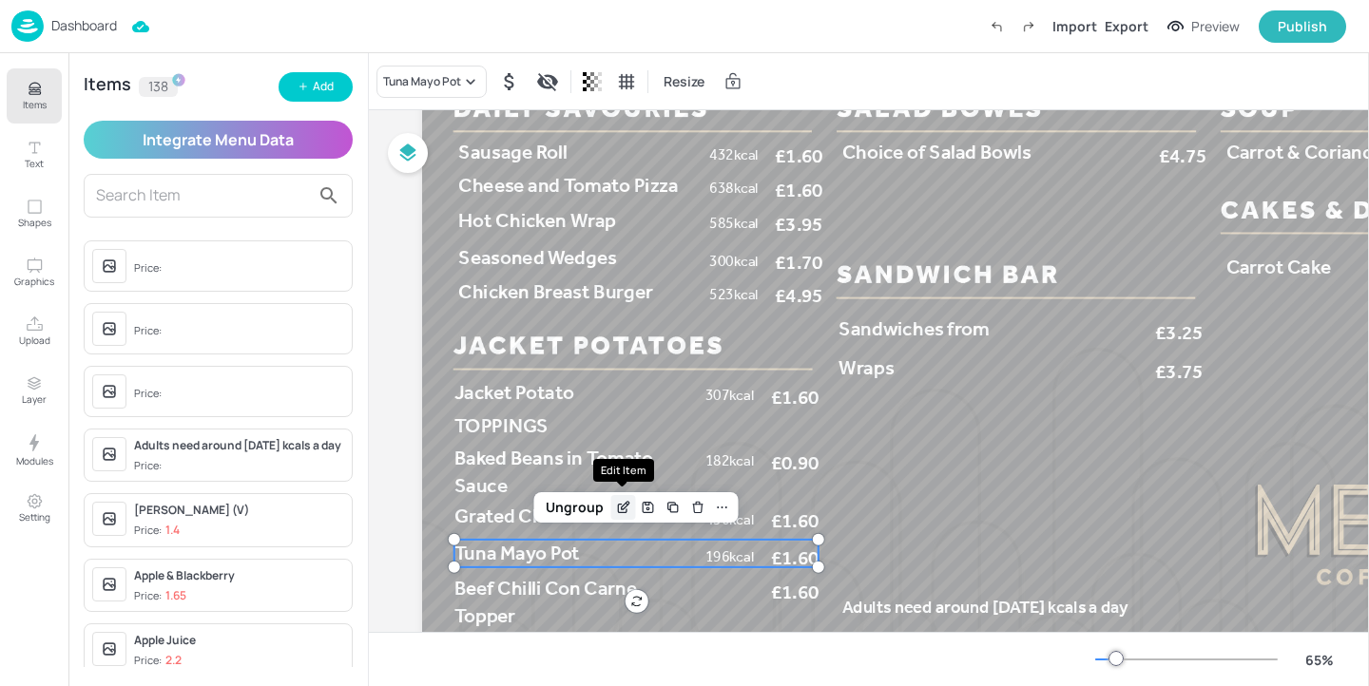
click at [621, 510] on icon "Edit Item" at bounding box center [623, 507] width 16 height 15
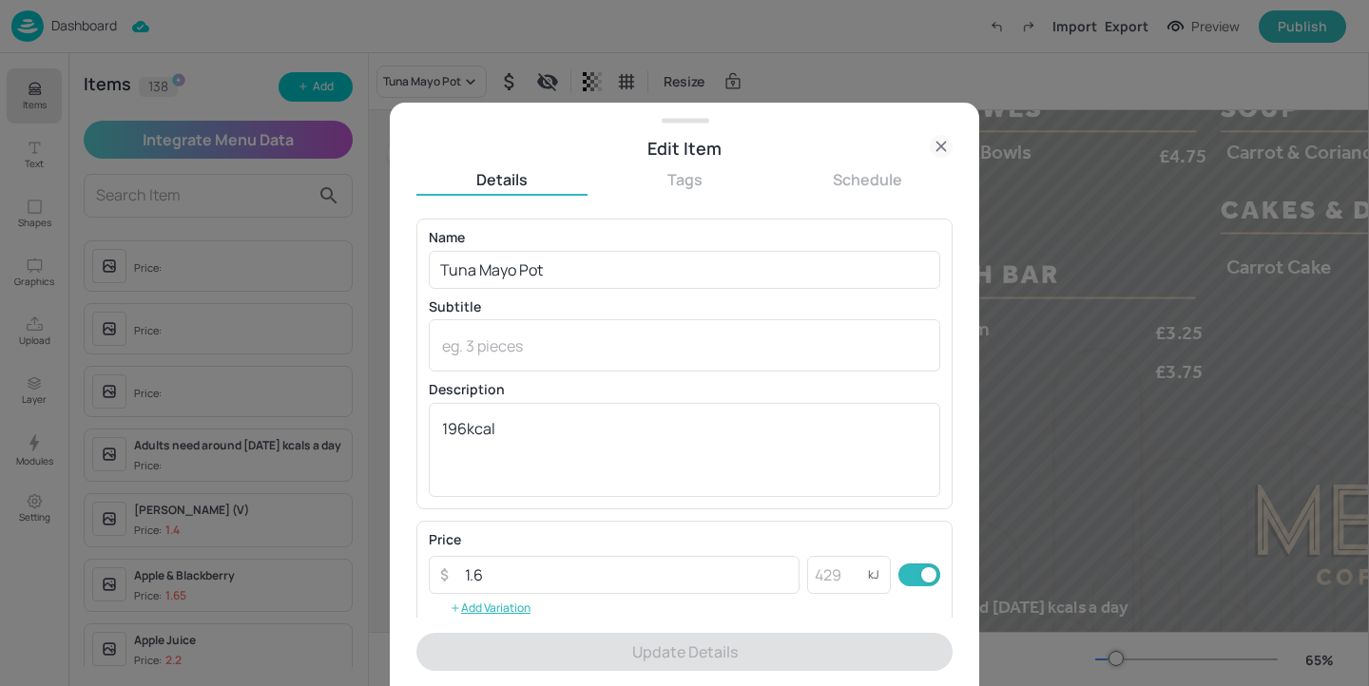
click at [1018, 435] on div at bounding box center [684, 343] width 1369 height 686
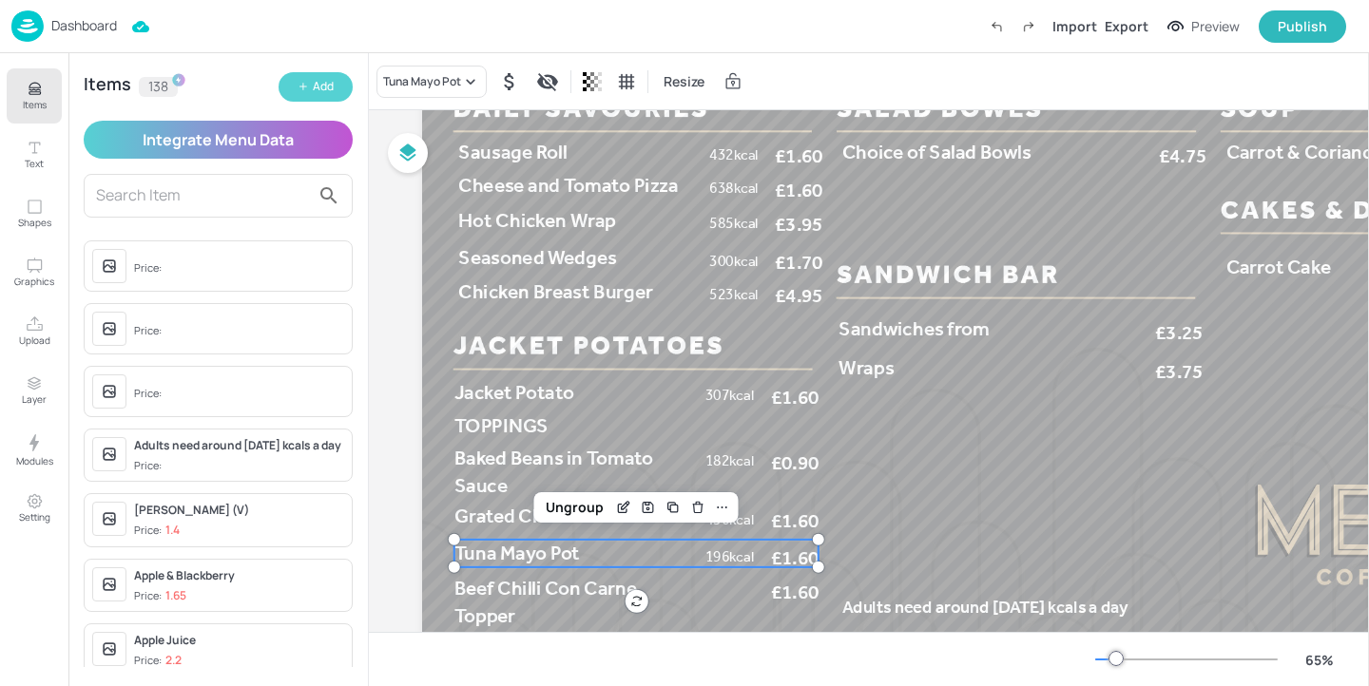
click at [314, 88] on div "Add" at bounding box center [323, 87] width 21 height 18
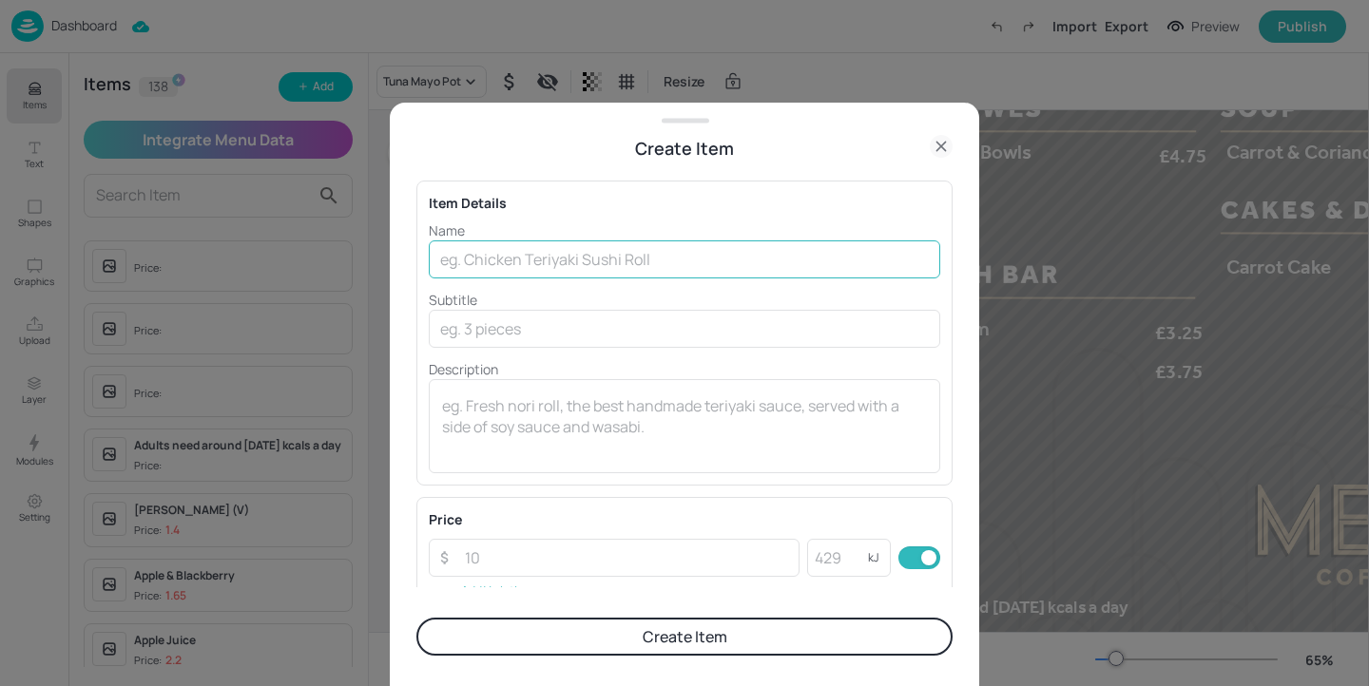
click at [504, 257] on input "text" at bounding box center [684, 259] width 511 height 38
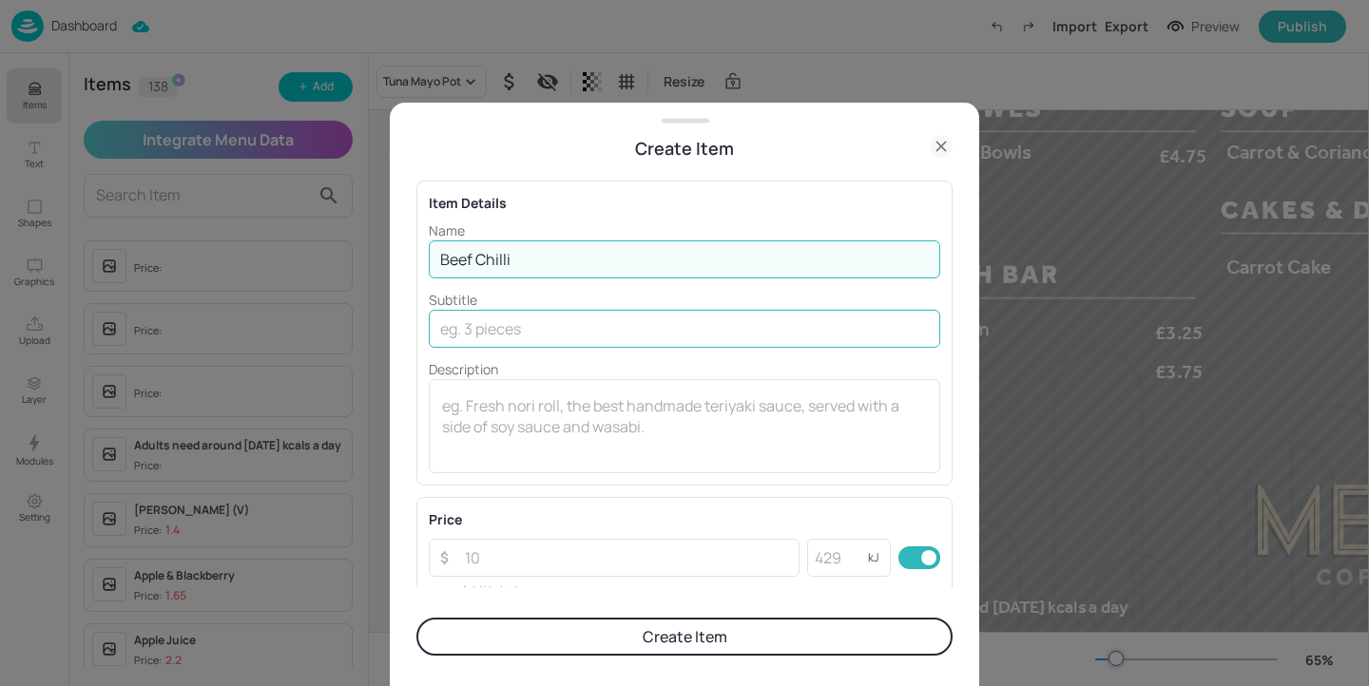
type input "Beef Chilli"
click at [471, 334] on input "text" at bounding box center [684, 329] width 511 height 38
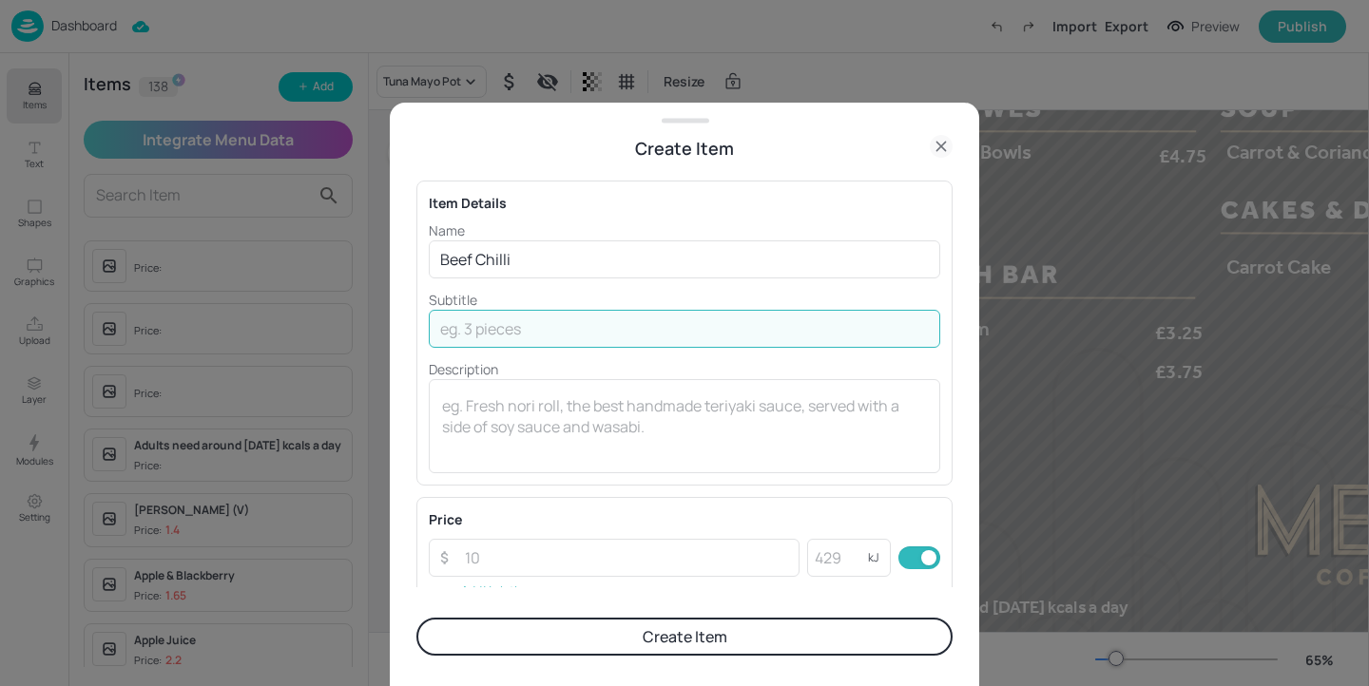
paste input "298 cal"
type input "298 cal"
drag, startPoint x: 512, startPoint y: 334, endPoint x: 420, endPoint y: 332, distance: 92.2
click at [420, 332] on div "Item Details Name Beef Chilli ​ Subtitle 298 cal ​ Description x ​" at bounding box center [684, 333] width 536 height 305
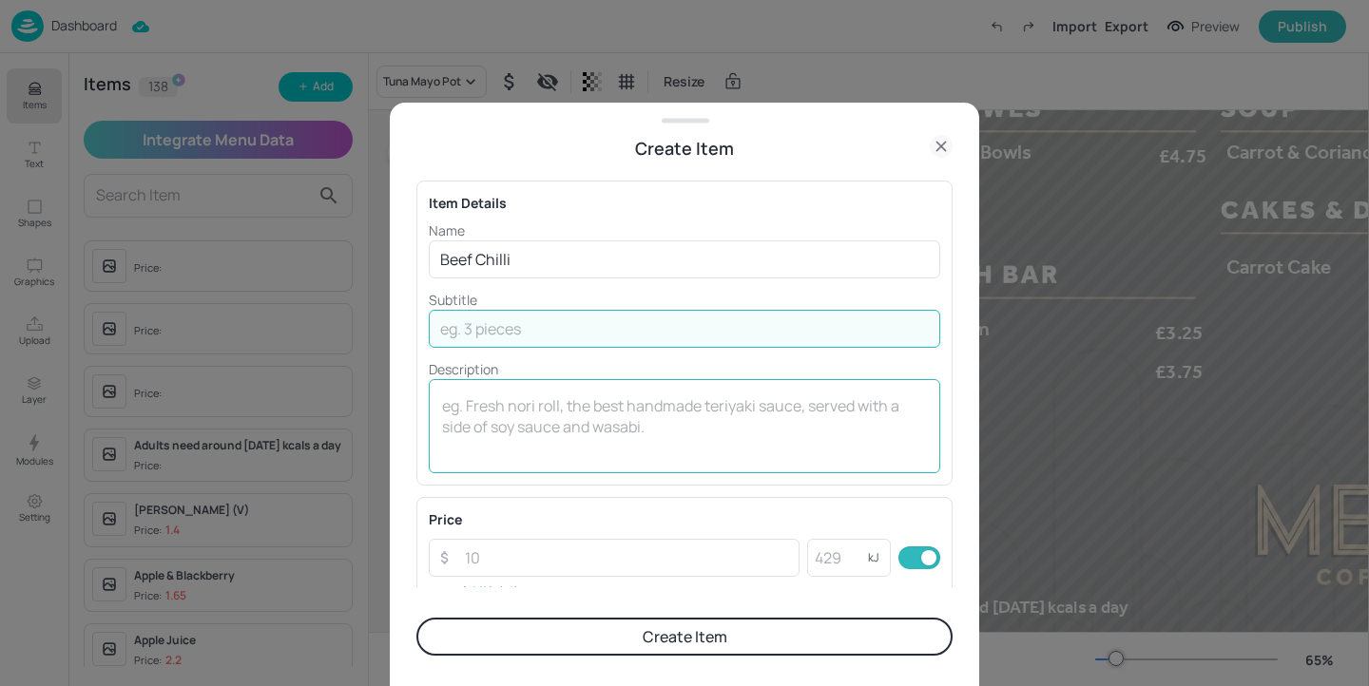
click at [486, 400] on textarea at bounding box center [684, 426] width 485 height 63
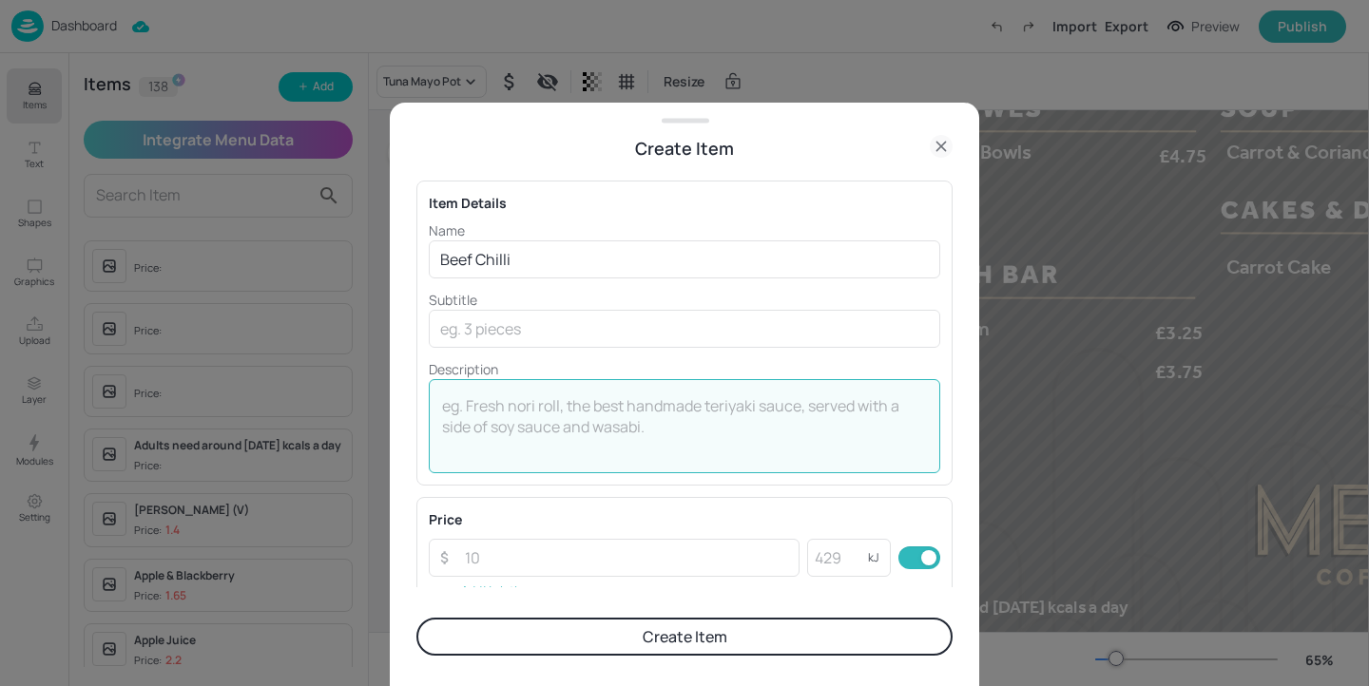
paste textarea "298 cal"
type textarea "298kcal"
click at [751, 625] on button "Create Item" at bounding box center [684, 637] width 536 height 38
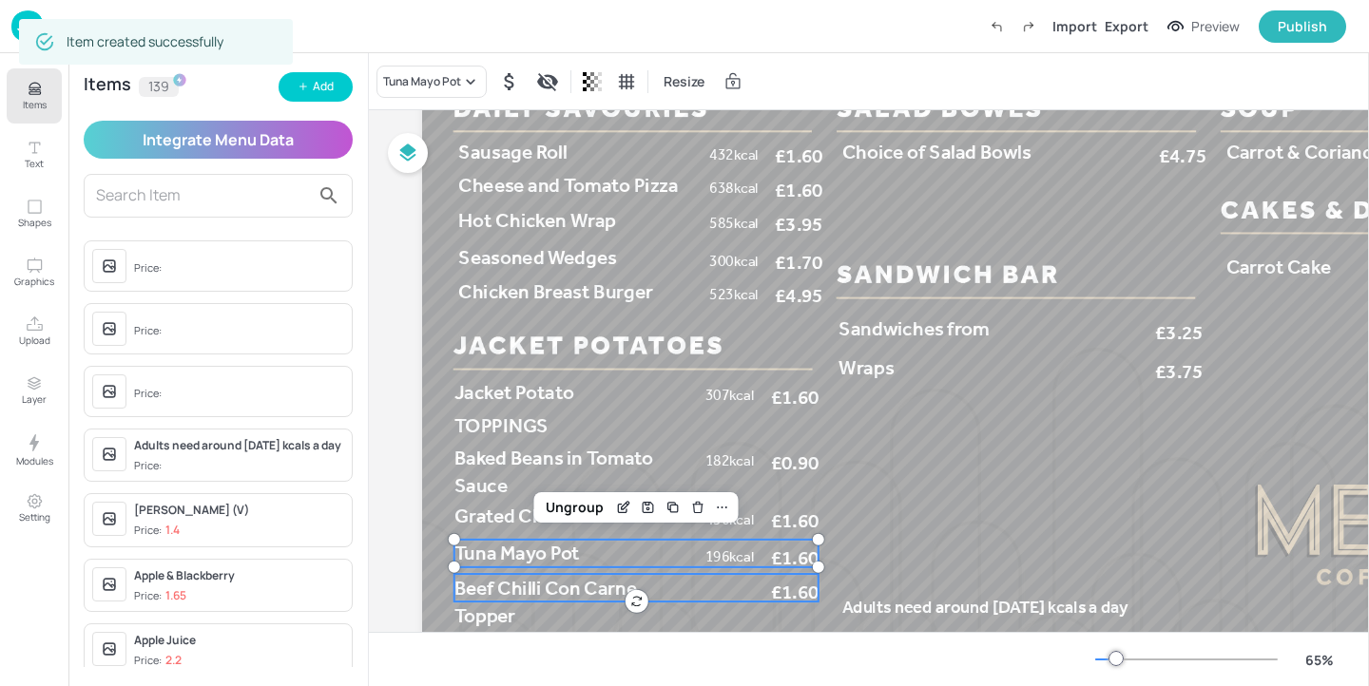
click at [757, 582] on div "Beef Chilli Con Carne Topper £1.60" at bounding box center [636, 588] width 364 height 28
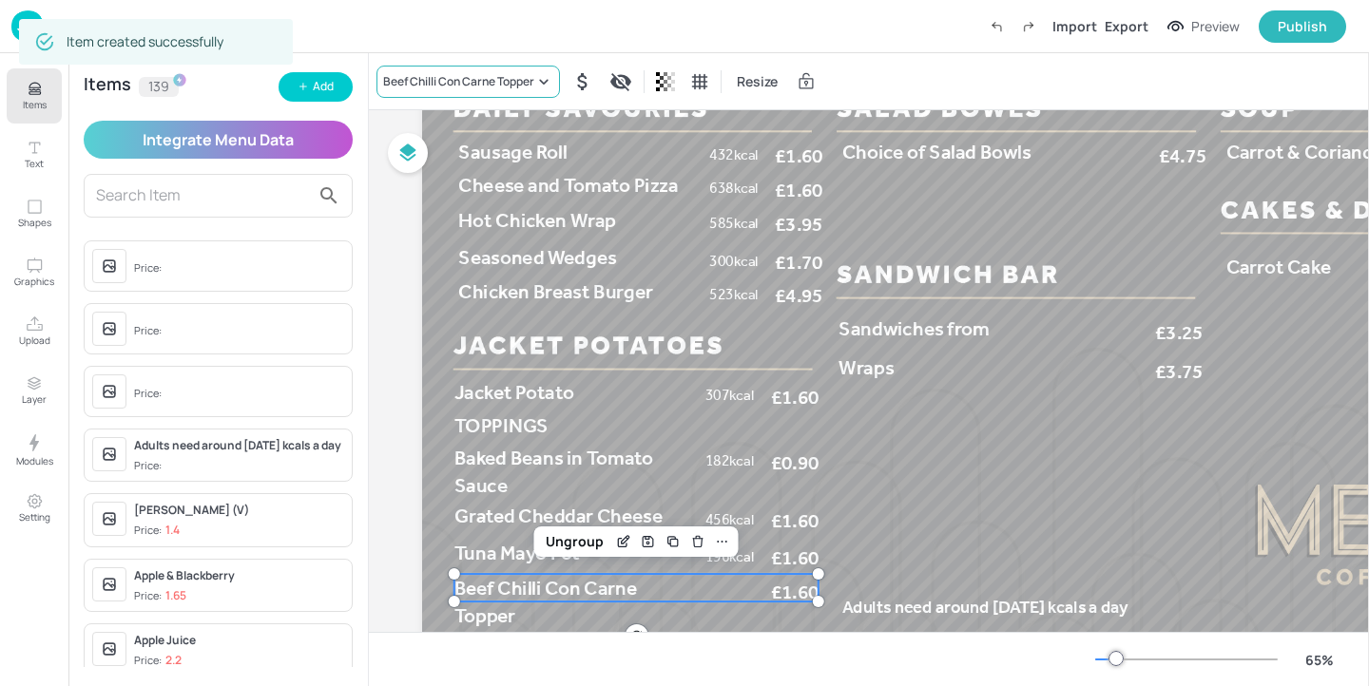
click at [484, 91] on div "Beef Chilli Con Carne Topper" at bounding box center [467, 82] width 183 height 32
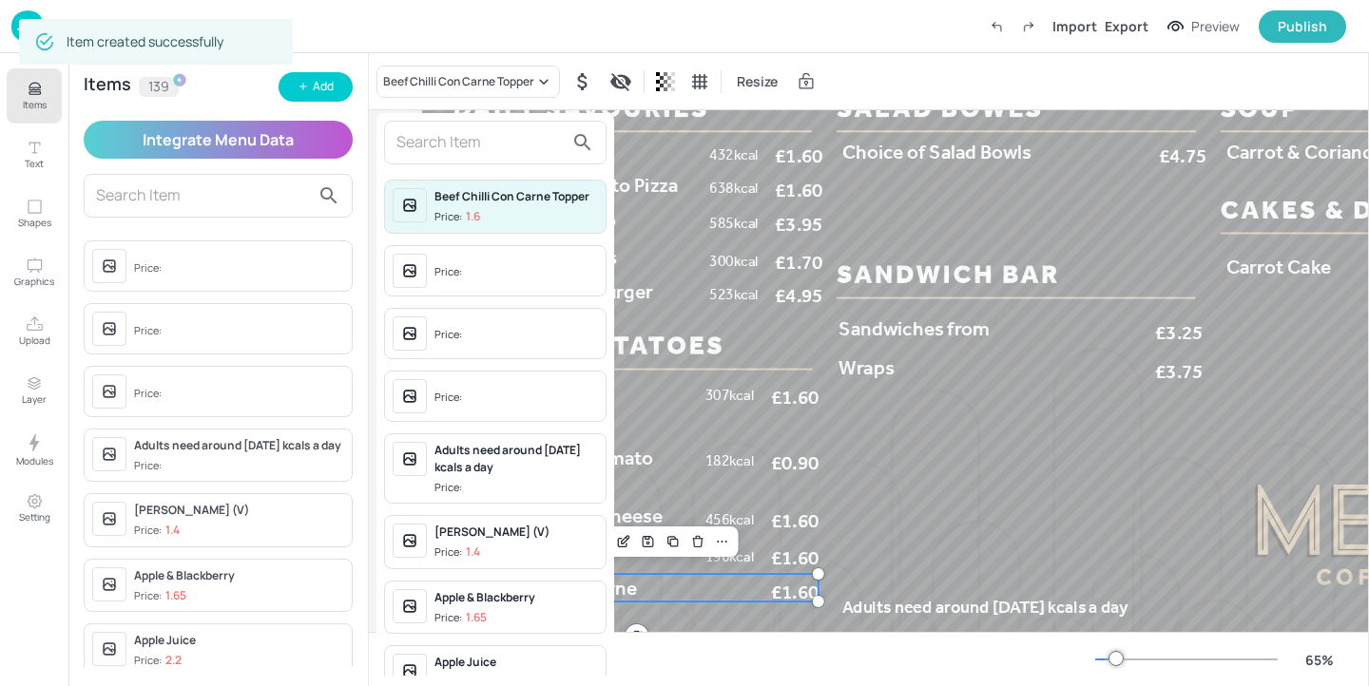
click at [466, 149] on input "text" at bounding box center [479, 142] width 167 height 30
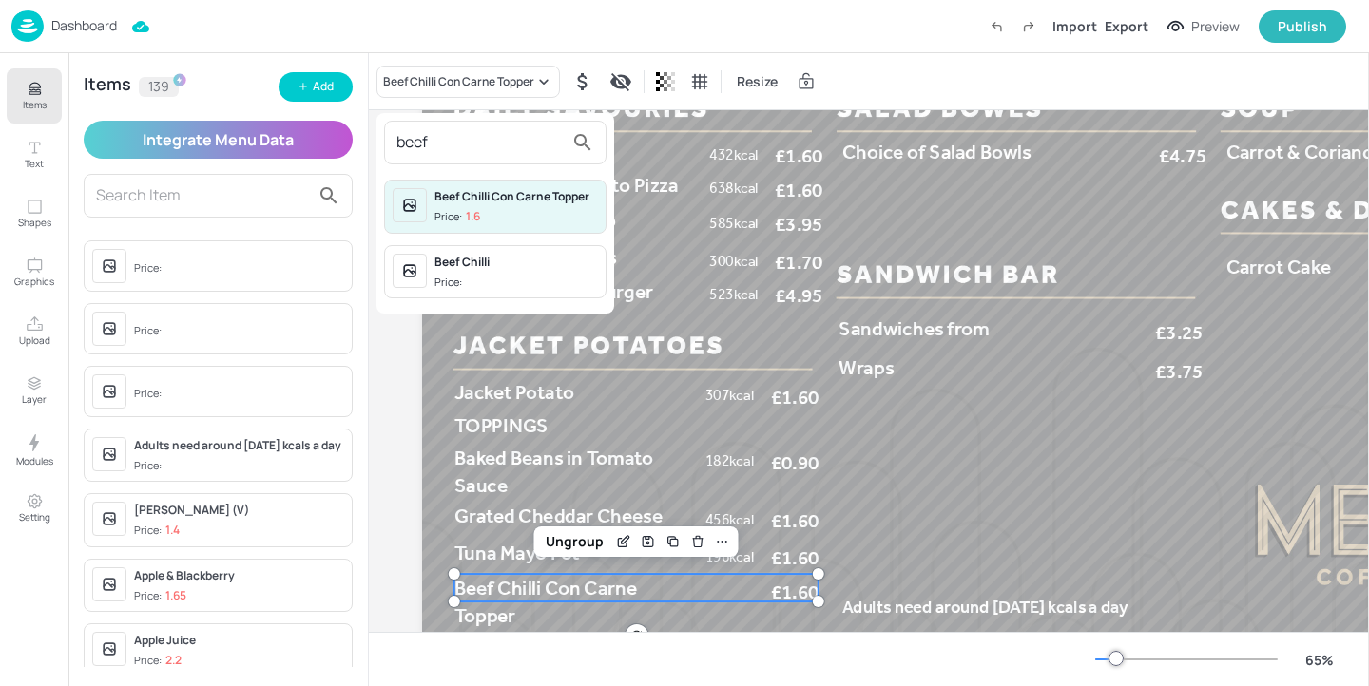
type input "beef"
click at [499, 272] on div "Beef Chilli Price:" at bounding box center [515, 272] width 163 height 37
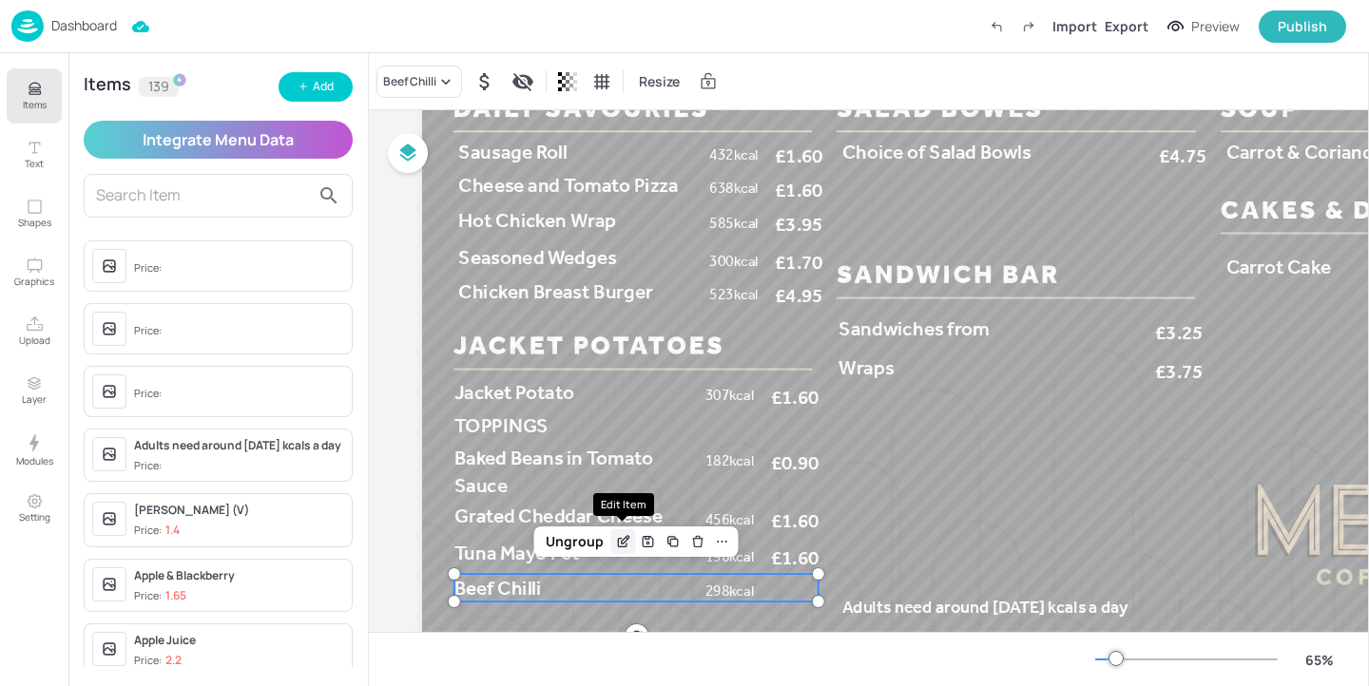
click at [625, 545] on icon "Edit Item" at bounding box center [623, 541] width 16 height 15
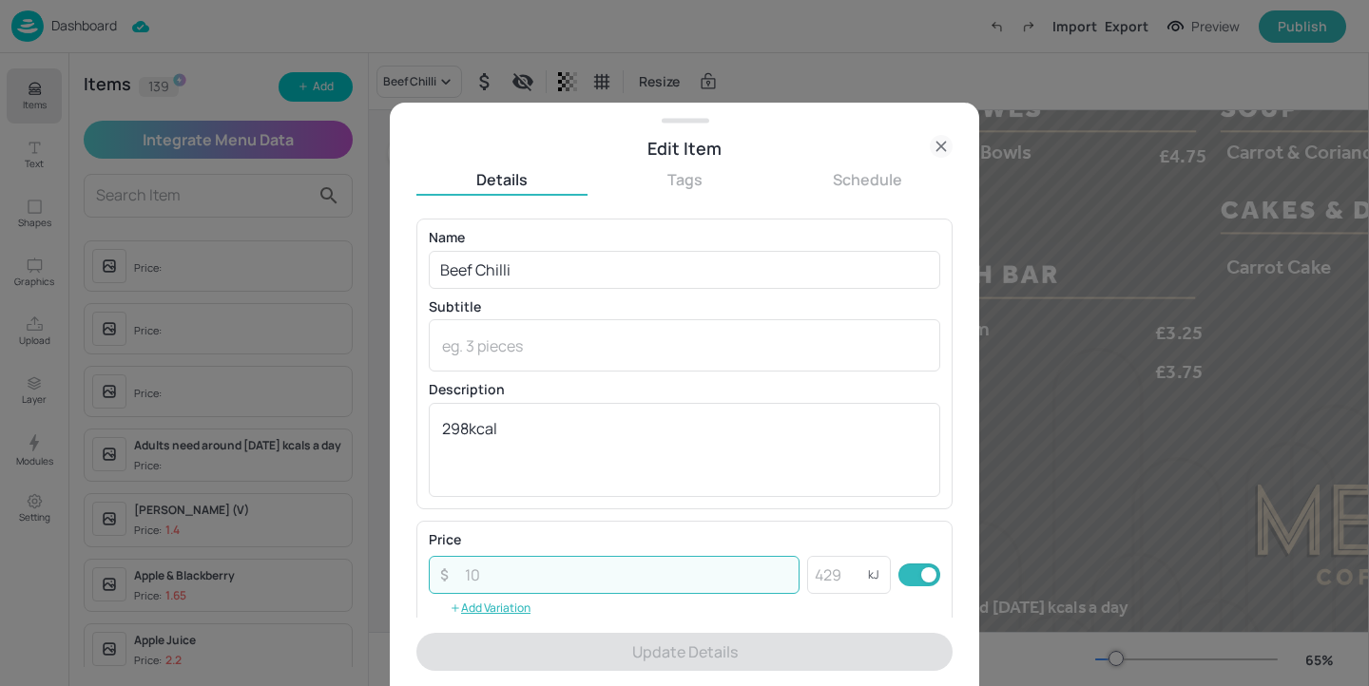
click at [553, 571] on input "number" at bounding box center [626, 575] width 346 height 38
type input "2"
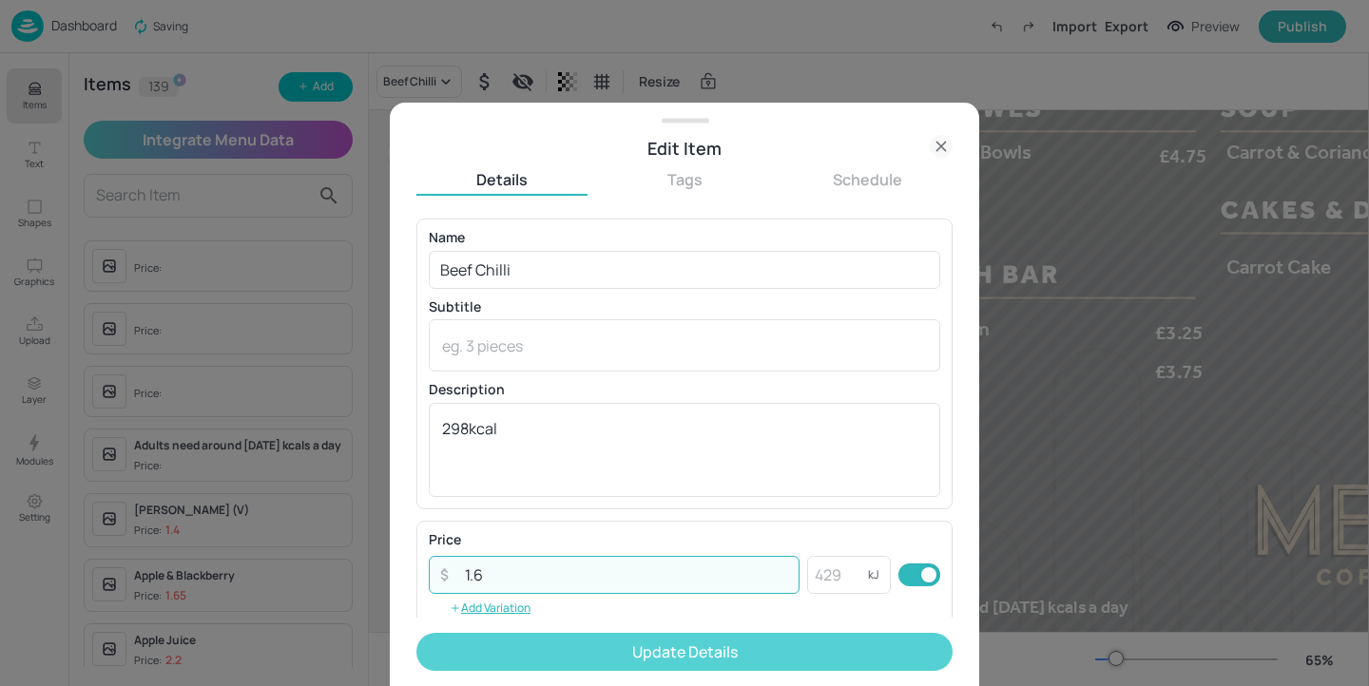
type input "1.6"
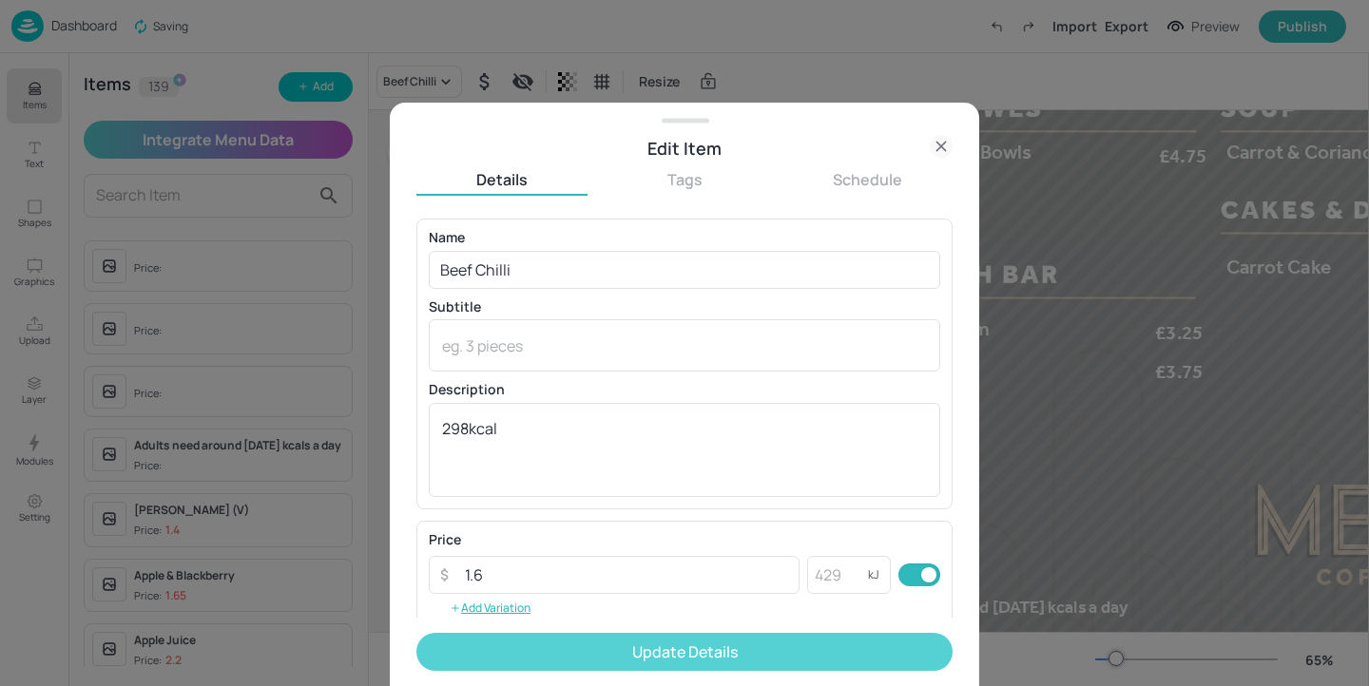
click at [642, 645] on button "Update Details" at bounding box center [684, 652] width 536 height 38
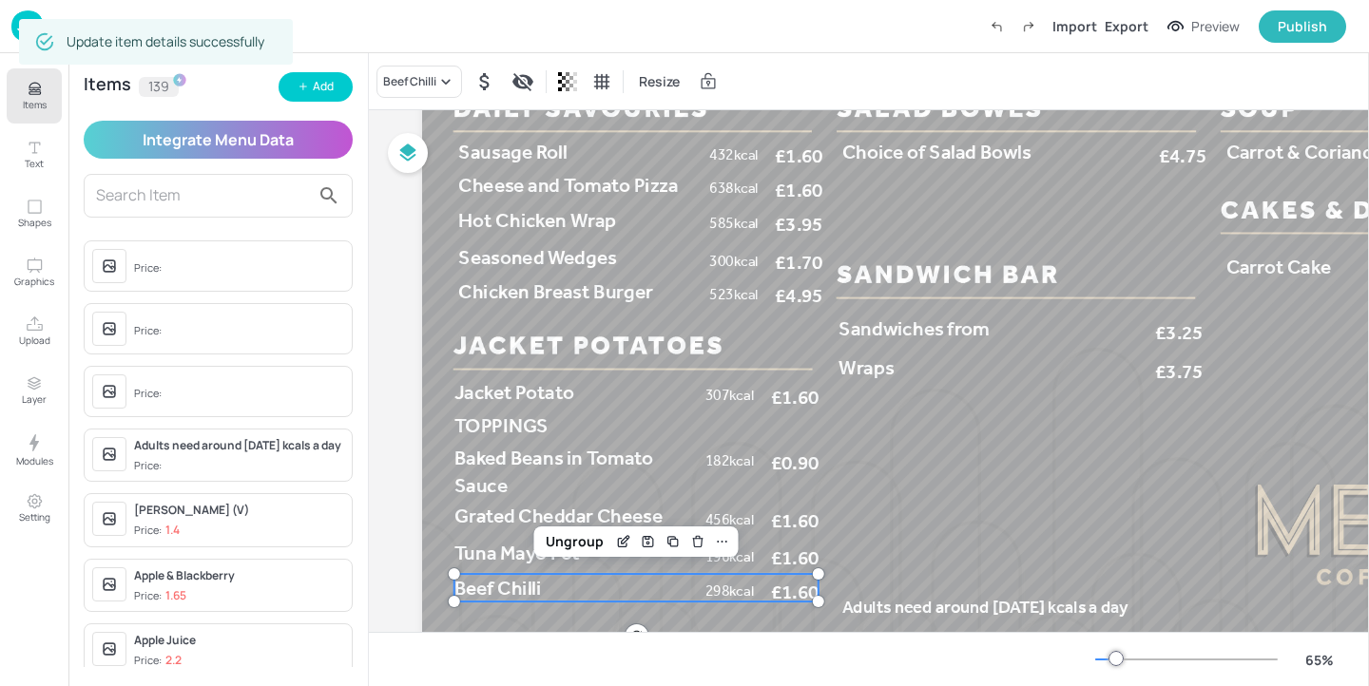
click at [33, 91] on icon "Items" at bounding box center [35, 89] width 18 height 18
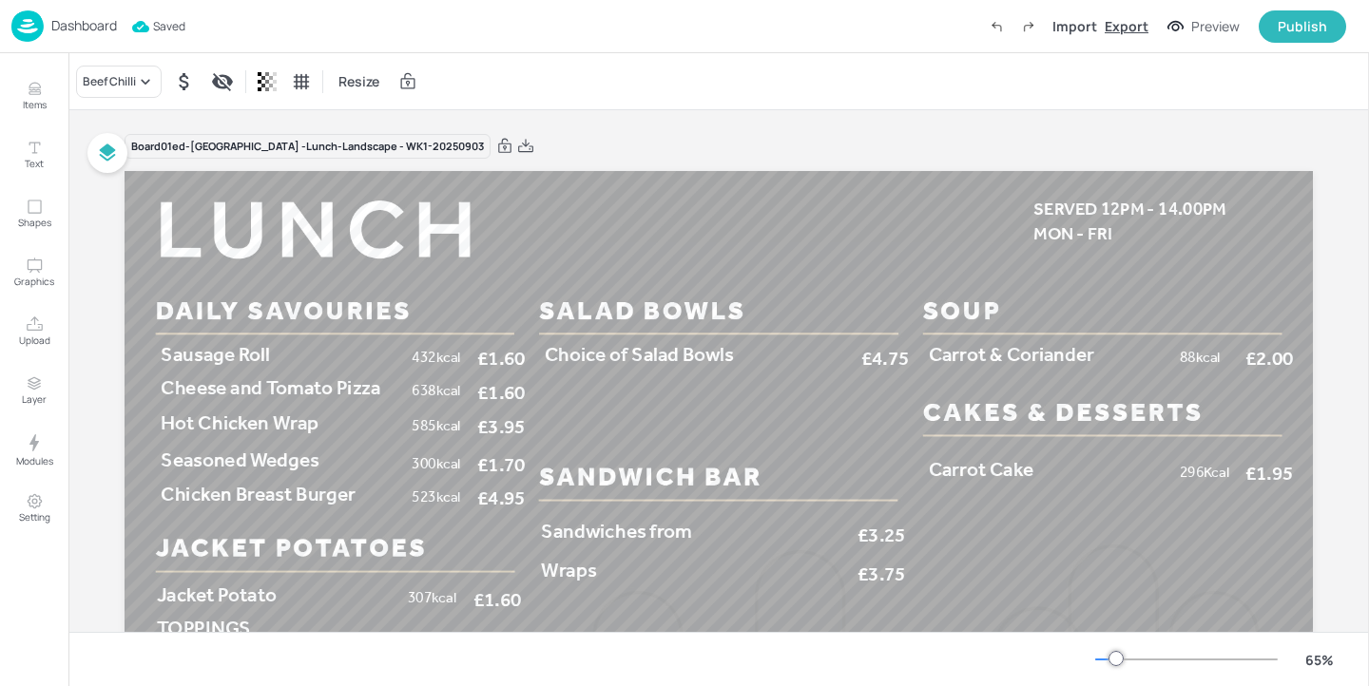
click at [1119, 28] on div "Export" at bounding box center [1126, 26] width 44 height 20
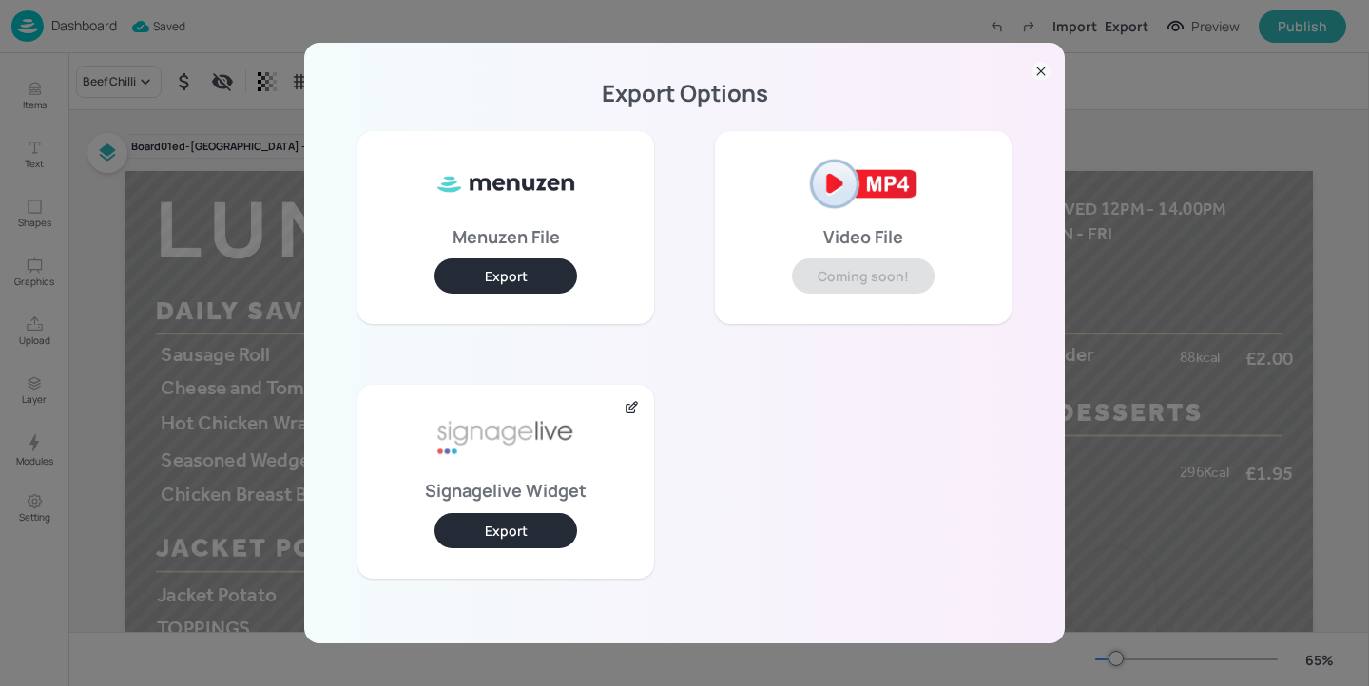
click at [542, 527] on button "Export" at bounding box center [505, 530] width 143 height 35
